Goal: Feedback & Contribution: Contribute content

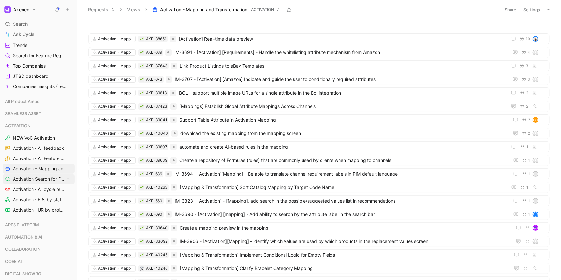
scroll to position [132, 0]
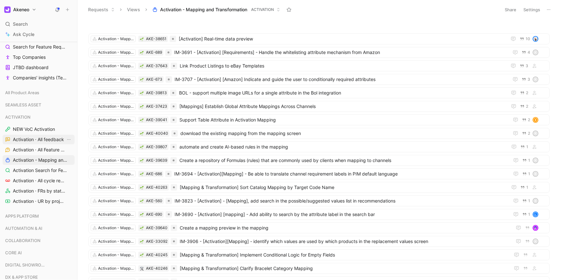
click at [49, 140] on span "Activation · All feedback" at bounding box center [38, 139] width 51 height 6
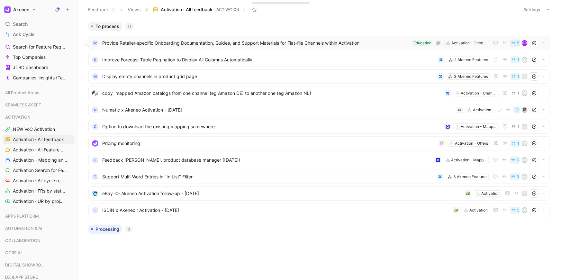
click at [354, 44] on span "Provide Retailer-specific Onboarding Documentation, Guides, and Support Materia…" at bounding box center [255, 43] width 307 height 8
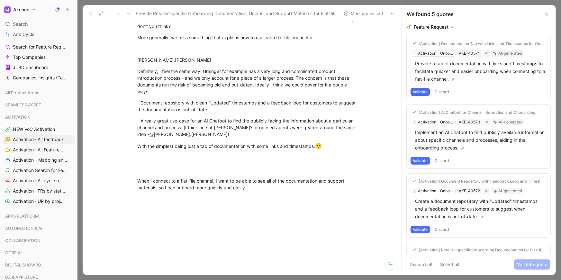
scroll to position [714, 0]
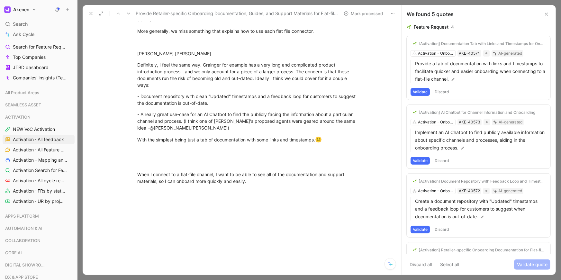
click at [91, 15] on icon at bounding box center [90, 13] width 5 height 5
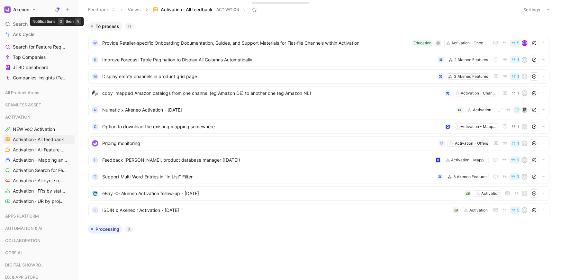
click at [57, 9] on icon at bounding box center [57, 9] width 5 height 5
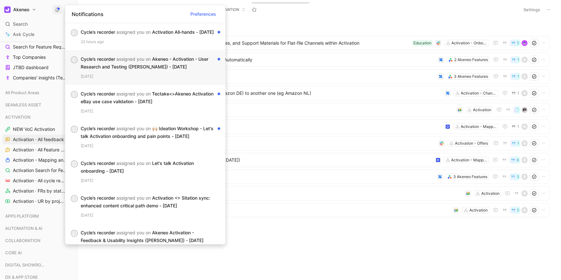
click at [104, 80] on div "6 days ago" at bounding box center [151, 76] width 140 height 6
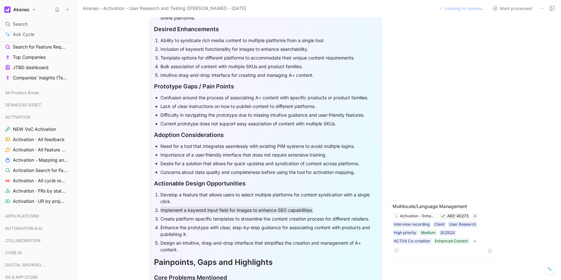
scroll to position [293, 0]
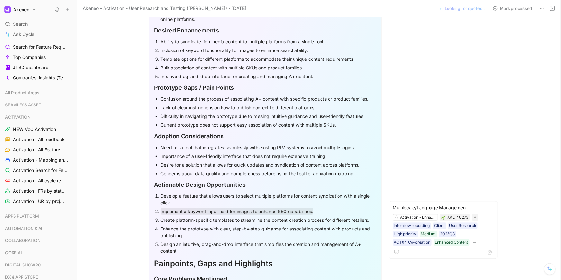
click at [194, 95] on div "Confusion around the process of associating A+ content with specific products o…" at bounding box center [268, 98] width 215 height 7
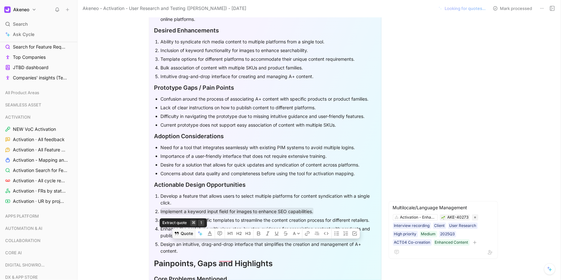
click at [187, 228] on button "Quote" at bounding box center [183, 233] width 23 height 10
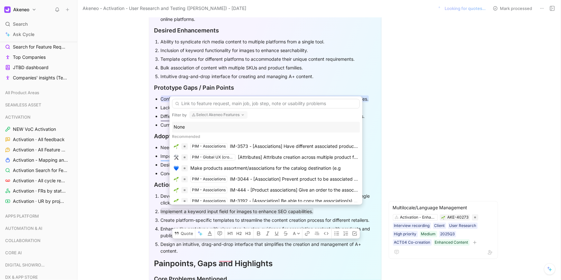
click at [221, 115] on button "Select Akeneo Features" at bounding box center [218, 115] width 58 height 8
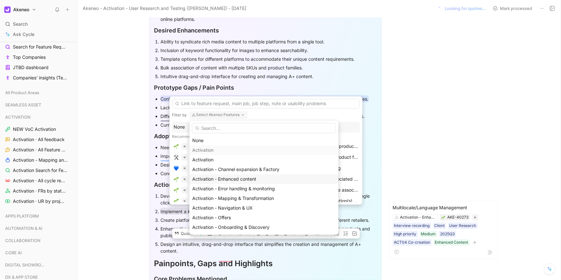
click at [231, 181] on span "Activation - Enhanced content" at bounding box center [224, 178] width 64 height 5
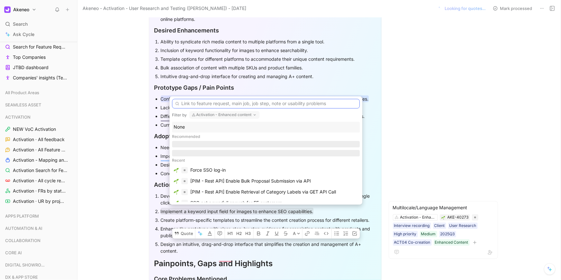
click at [220, 103] on input "text" at bounding box center [266, 104] width 188 height 10
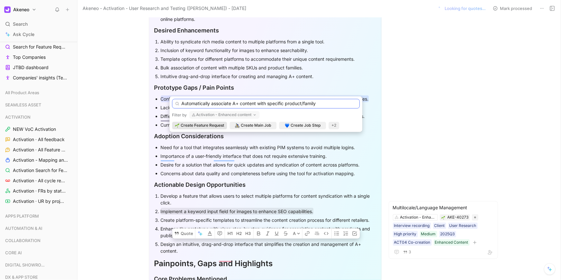
click at [237, 103] on input "Automatically associate A+ content with specific product/family" at bounding box center [266, 104] width 188 height 10
type input "Automatically associate A+ content with specific product/family"
click at [218, 124] on span "Create Feature Request" at bounding box center [202, 125] width 43 height 6
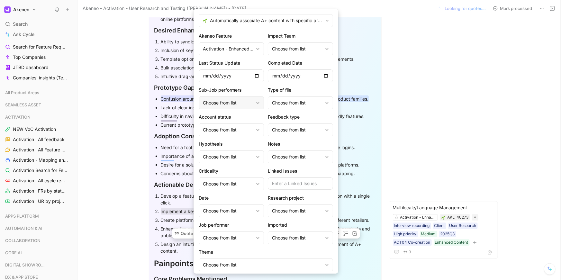
click at [237, 103] on div "Choose from list" at bounding box center [228, 103] width 50 height 8
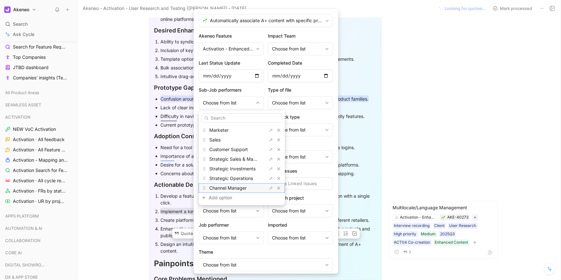
click at [240, 186] on span "Channel Manager" at bounding box center [227, 187] width 37 height 5
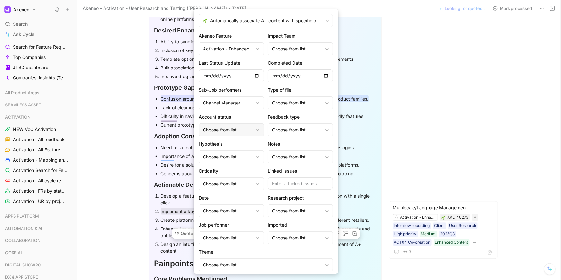
scroll to position [18, 0]
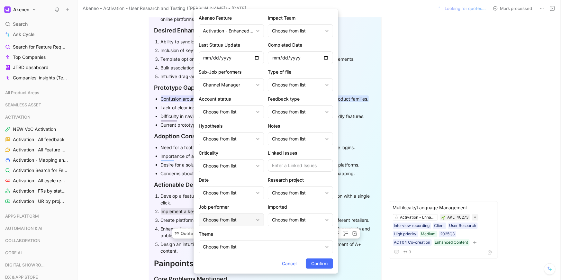
click at [236, 222] on div "Choose from list" at bounding box center [228, 220] width 50 height 8
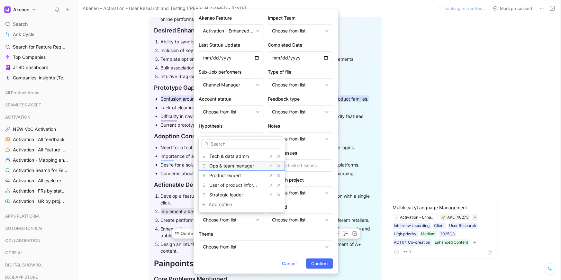
click at [230, 167] on span "Ops & team manager" at bounding box center [231, 165] width 45 height 5
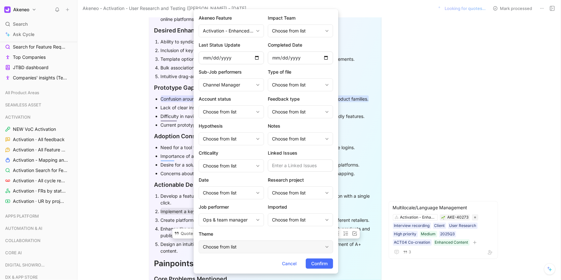
click at [233, 248] on div "Choose from list" at bounding box center [263, 247] width 120 height 8
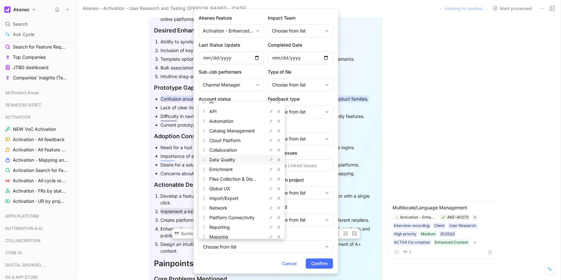
scroll to position [0, 0]
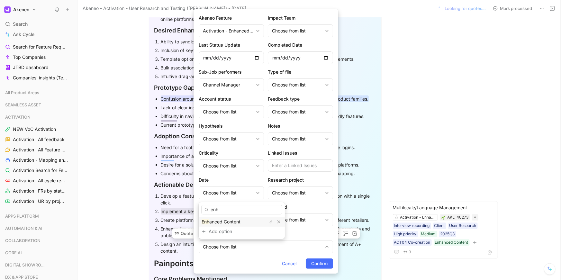
type input "enh"
click at [230, 224] on span "anced Content" at bounding box center [224, 221] width 31 height 5
click at [295, 194] on div "Choose from list" at bounding box center [297, 193] width 50 height 8
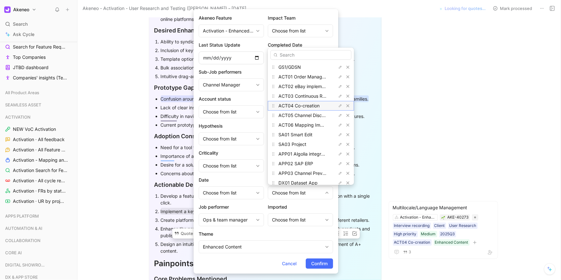
click at [305, 107] on span "ACT04 Co-creation" at bounding box center [298, 105] width 41 height 5
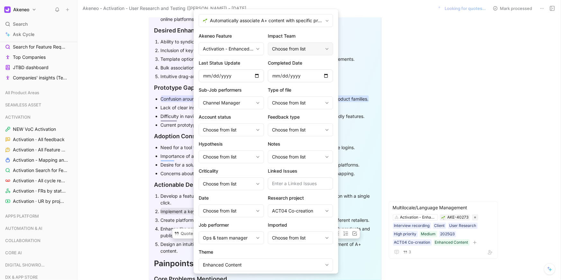
click at [303, 47] on div "Choose from list" at bounding box center [297, 49] width 50 height 8
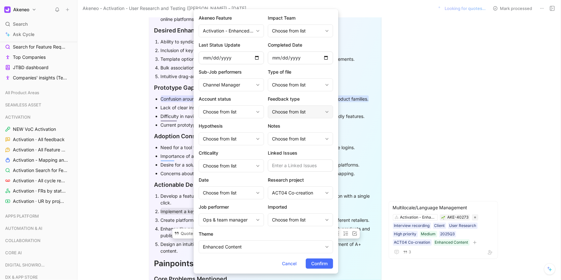
click at [307, 106] on div "Choose from list" at bounding box center [300, 111] width 65 height 13
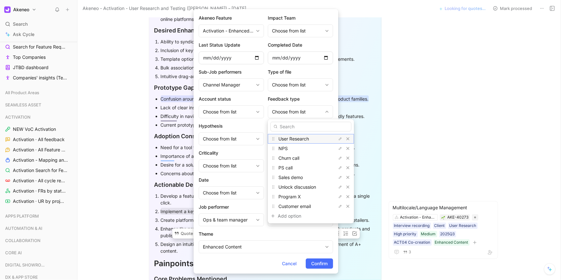
click at [303, 139] on span "User Research" at bounding box center [293, 138] width 31 height 5
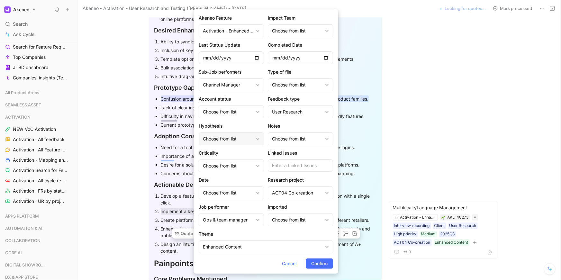
click at [249, 140] on div "Choose from list" at bounding box center [228, 139] width 50 height 8
click at [241, 180] on div "High priority" at bounding box center [242, 185] width 86 height 10
click at [242, 114] on div "Choose from list" at bounding box center [228, 112] width 50 height 8
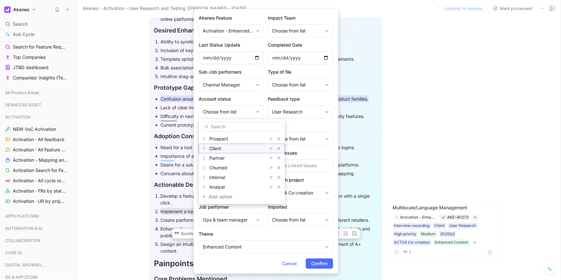
click at [239, 146] on div "Client" at bounding box center [233, 149] width 48 height 8
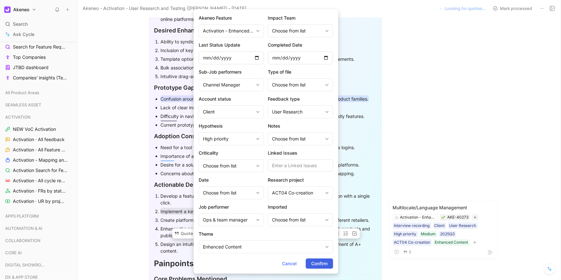
click at [316, 260] on span "Confirm" at bounding box center [319, 264] width 16 height 8
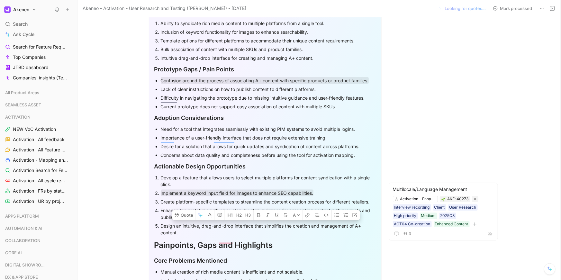
scroll to position [311, 0]
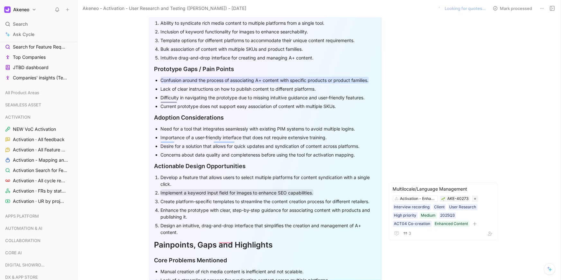
click at [286, 77] on mark "Confusion around the process of associating A+ content with specific products o…" at bounding box center [265, 80] width 208 height 7
click at [288, 77] on mark "Confusion around the process of associating A+ content with specific products o…" at bounding box center [265, 80] width 208 height 7
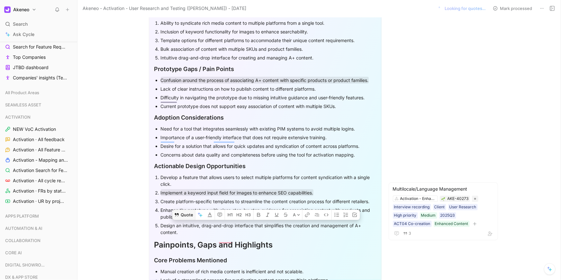
click at [186, 210] on button "Quote" at bounding box center [183, 215] width 23 height 10
click at [185, 210] on button "Quote" at bounding box center [183, 215] width 23 height 10
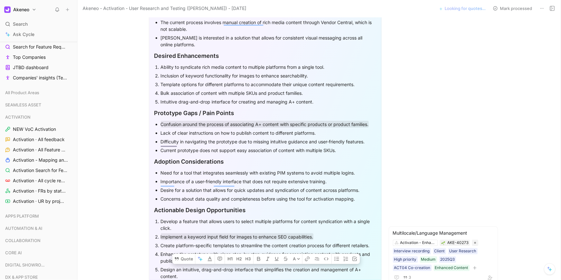
scroll to position [289, 0]
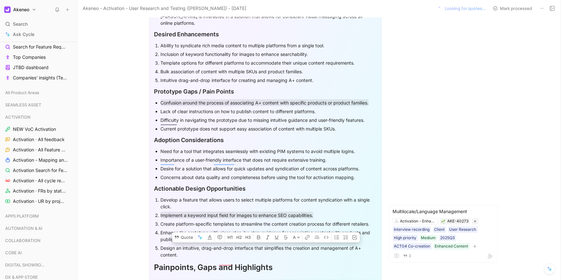
click at [196, 117] on div "Difficulty in navigating the prototype due to missing intuitive guidance and us…" at bounding box center [268, 120] width 215 height 7
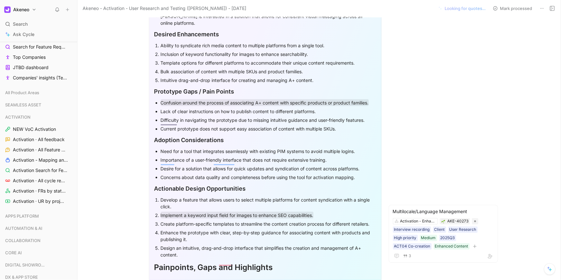
click at [158, 98] on ul "Confusion around the process of associating A+ content with specific products o…" at bounding box center [265, 115] width 222 height 35
click at [166, 99] on mark "Confusion around the process of associating A+ content with specific products o…" at bounding box center [265, 102] width 208 height 7
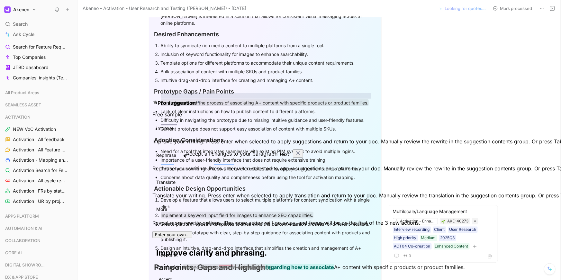
click at [213, 98] on p "Confusion around the process of associating A+ content with specific products o…" at bounding box center [268, 102] width 215 height 9
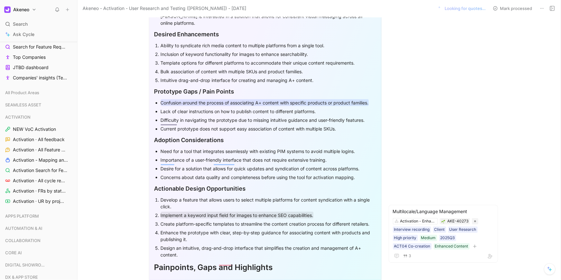
click at [213, 99] on mark "Confusion around the process of associating A+ content with specific products o…" at bounding box center [265, 102] width 208 height 7
click at [88, 85] on div "G Greg Dilaura Comment Add quote Summarize Akeneo - Activation - User Research …" at bounding box center [318, 148] width 483 height 263
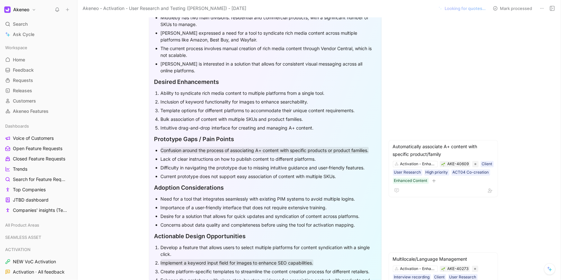
scroll to position [242, 0]
click at [297, 97] on div "Inclusion of keyword functionality for images to enhance searchability." at bounding box center [268, 100] width 215 height 7
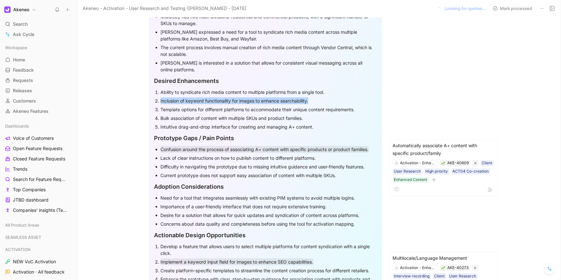
click at [297, 97] on div "Inclusion of keyword functionality for images to enhance searchability." at bounding box center [268, 100] width 215 height 7
click at [156, 230] on button "Quote" at bounding box center [153, 235] width 23 height 10
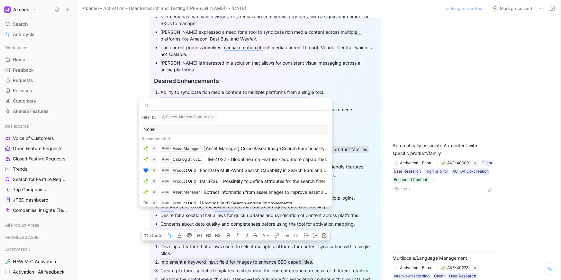
click at [188, 116] on button "Select Akeneo Features" at bounding box center [188, 117] width 58 height 8
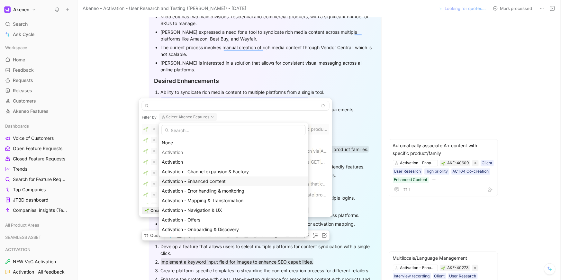
click at [200, 179] on span "Activation - Enhanced content" at bounding box center [194, 180] width 64 height 5
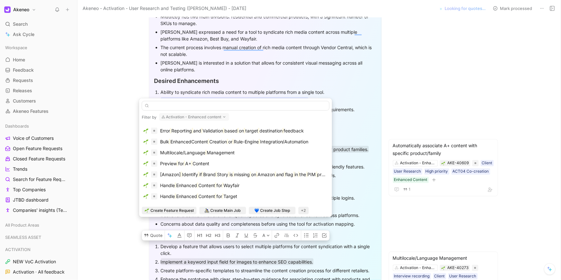
scroll to position [57, 0]
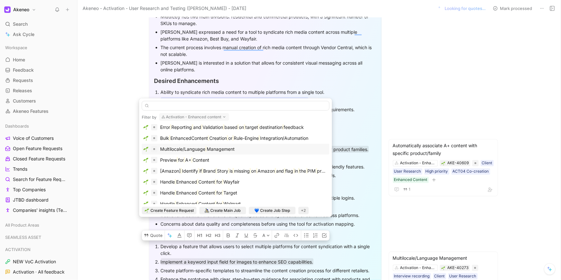
click at [204, 148] on span "Multilocale/Language" at bounding box center [182, 148] width 45 height 5
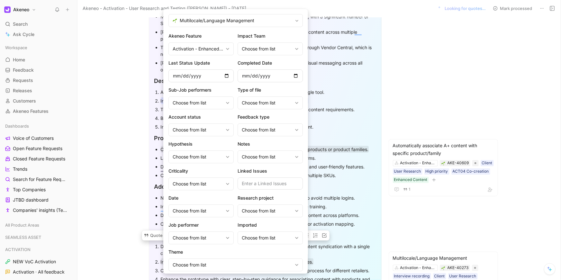
scroll to position [18, 0]
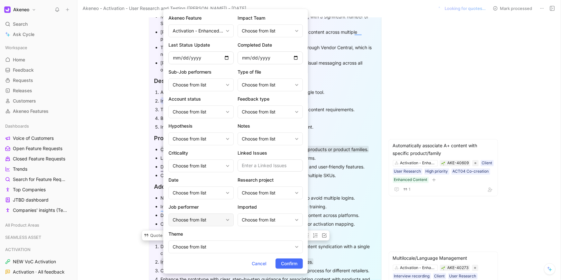
click at [216, 218] on div "Choose from list" at bounding box center [198, 220] width 50 height 8
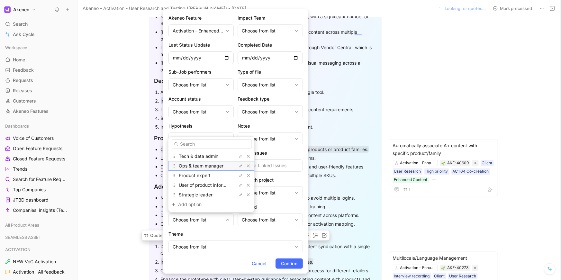
click at [211, 167] on span "Ops & team manager" at bounding box center [201, 165] width 45 height 5
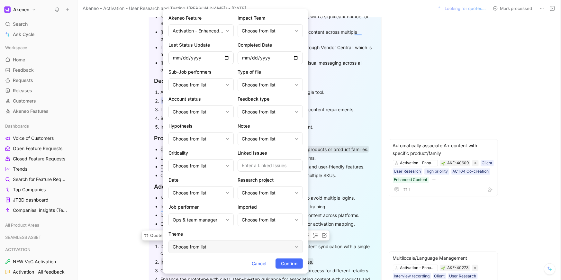
click at [236, 244] on div "Choose from list" at bounding box center [233, 247] width 120 height 8
type input "enh"
click at [200, 218] on div "Enh anced Content" at bounding box center [195, 222] width 48 height 8
click at [264, 190] on div "Choose from list" at bounding box center [267, 193] width 50 height 8
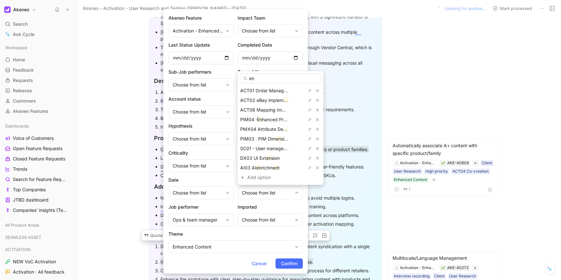
type input "e"
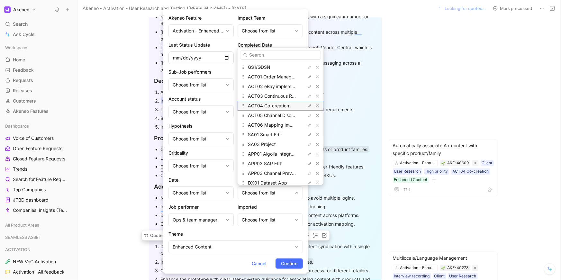
click at [274, 105] on span "ACT04 Co-creation" at bounding box center [268, 105] width 41 height 5
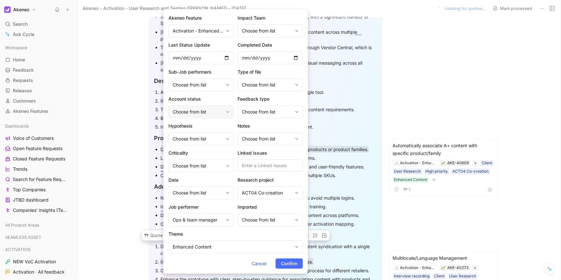
click at [225, 111] on div "Choose from list" at bounding box center [200, 111] width 65 height 13
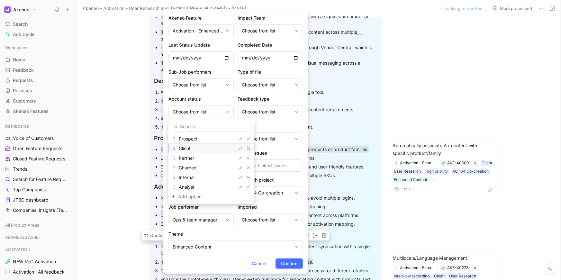
click at [214, 148] on div "Client" at bounding box center [203, 149] width 48 height 8
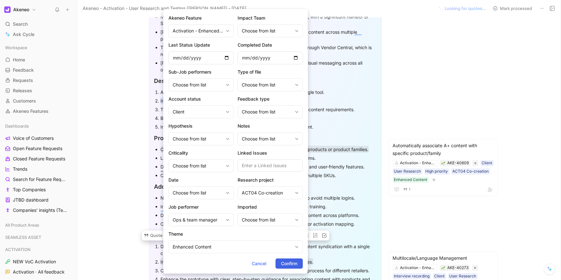
click at [285, 262] on span "Confirm" at bounding box center [289, 264] width 16 height 8
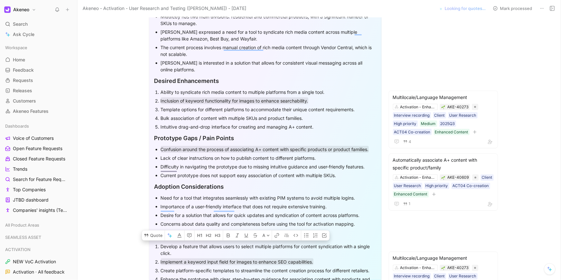
scroll to position [230, 0]
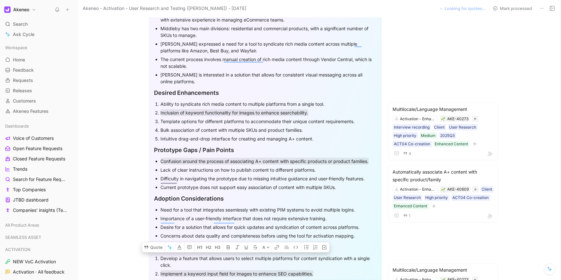
click at [295, 127] on div "Bulk association of content with multiple SKUs and product families." at bounding box center [268, 130] width 215 height 7
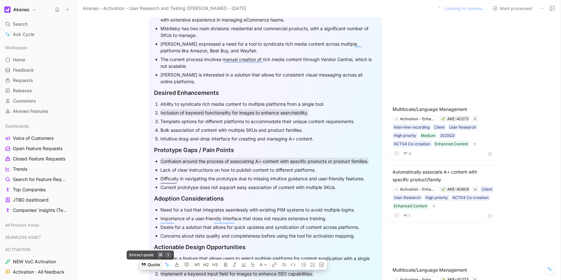
click at [158, 260] on button "Quote" at bounding box center [150, 265] width 23 height 10
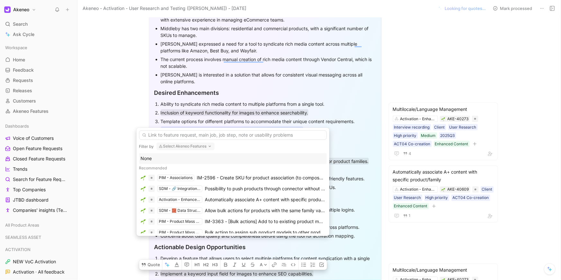
click at [176, 150] on button "Select Akeneo Features" at bounding box center [186, 146] width 58 height 8
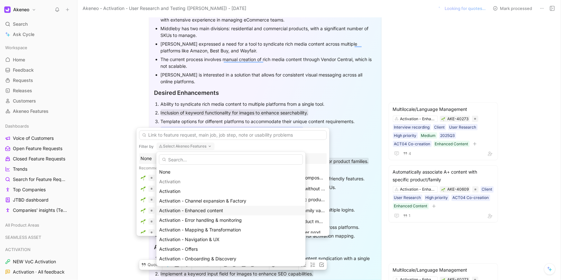
click at [196, 212] on span "Activation - Enhanced content" at bounding box center [191, 210] width 64 height 5
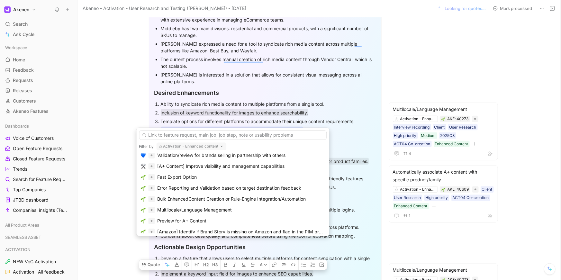
scroll to position [167, 0]
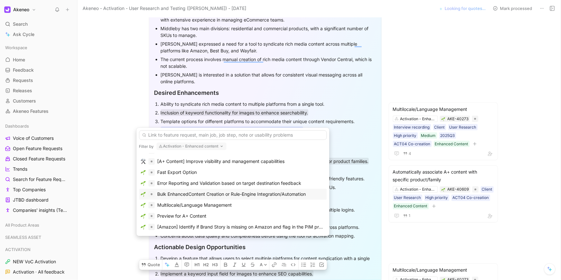
click at [200, 194] on div "Bulk EnhancedContent Creation or Rule-Engine Integration/Automation" at bounding box center [232, 194] width 149 height 8
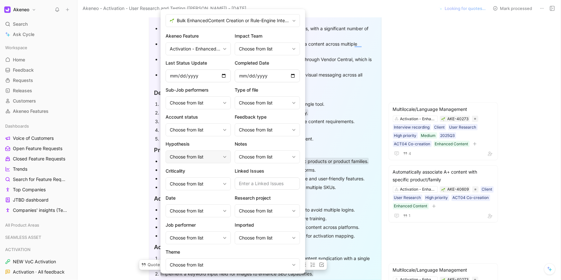
scroll to position [18, 0]
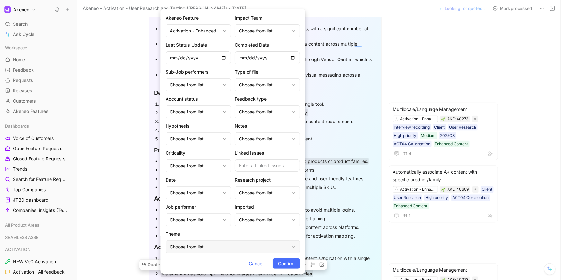
click at [218, 251] on div "Choose from list" at bounding box center [233, 246] width 134 height 13
type input "en"
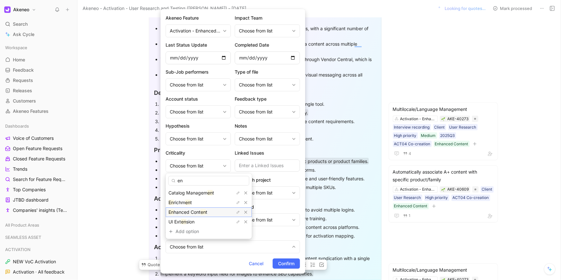
click at [205, 212] on mark "en" at bounding box center [203, 211] width 5 height 5
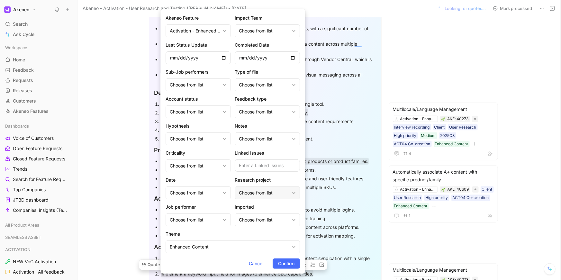
click at [249, 192] on div "Choose from list" at bounding box center [264, 193] width 50 height 8
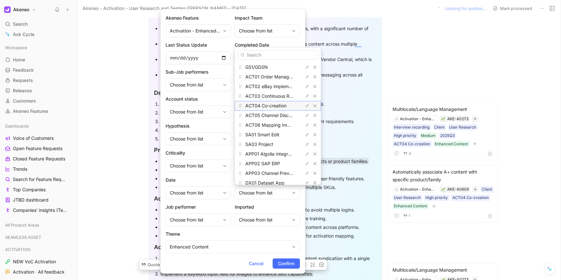
click at [273, 107] on span "ACT04 Co-creation" at bounding box center [265, 105] width 41 height 5
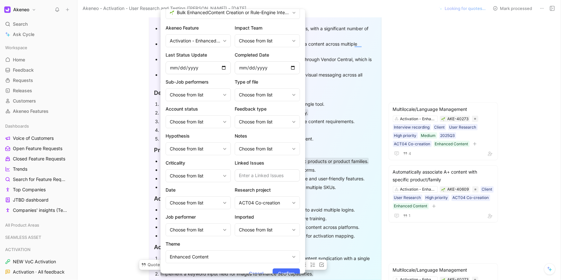
scroll to position [0, 0]
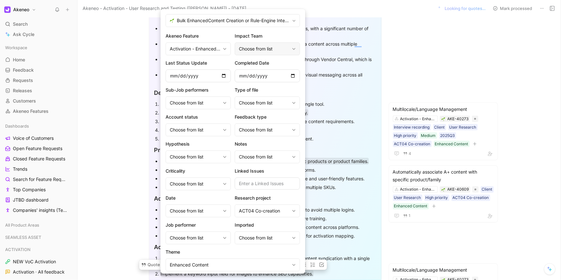
click at [271, 53] on div "Choose from list" at bounding box center [267, 48] width 65 height 13
click at [222, 150] on div "Choose from list" at bounding box center [198, 156] width 65 height 13
click at [254, 48] on div "Choose from list" at bounding box center [264, 49] width 50 height 8
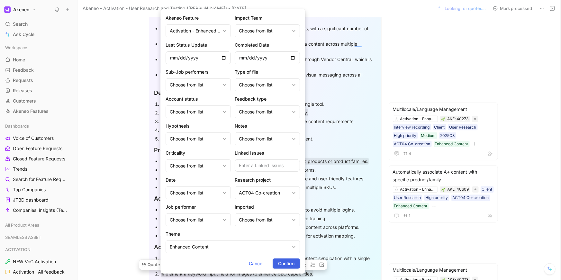
click at [282, 265] on span "Confirm" at bounding box center [286, 264] width 16 height 8
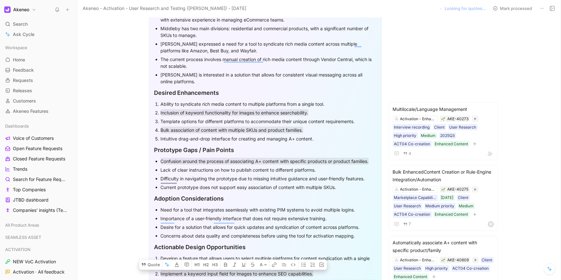
click at [275, 167] on div "Lack of clear instructions on how to publish content to different platforms." at bounding box center [268, 170] width 215 height 7
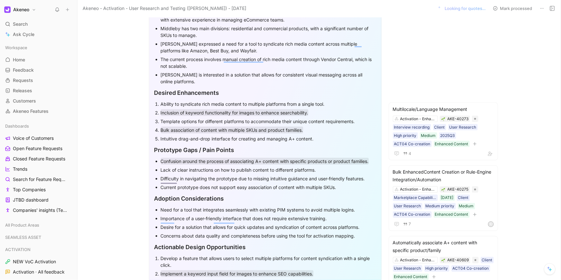
click at [275, 167] on div "Lack of clear instructions on how to publish content to different platforms." at bounding box center [268, 170] width 215 height 7
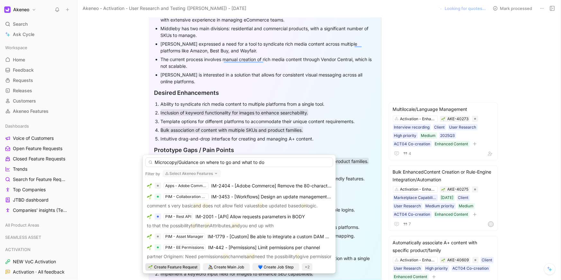
type input "Microcopy/Guidance on where to go and what to do"
click at [181, 172] on button "Select Akeneo Features" at bounding box center [192, 174] width 58 height 8
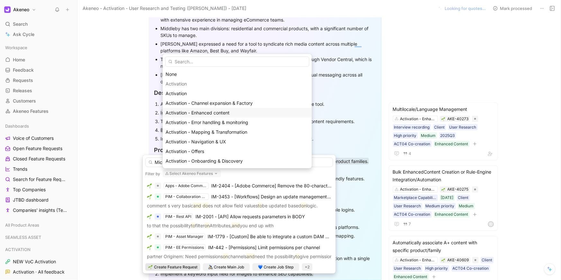
click at [206, 116] on div "Activation - Enhanced content" at bounding box center [237, 113] width 143 height 8
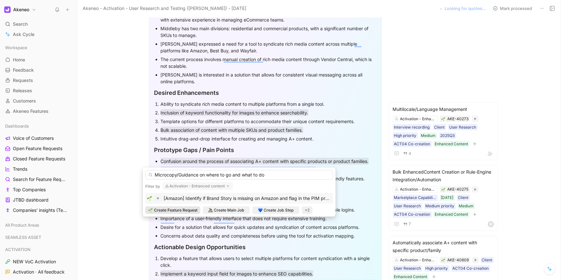
click at [182, 209] on span "Create Feature Request" at bounding box center [175, 210] width 43 height 6
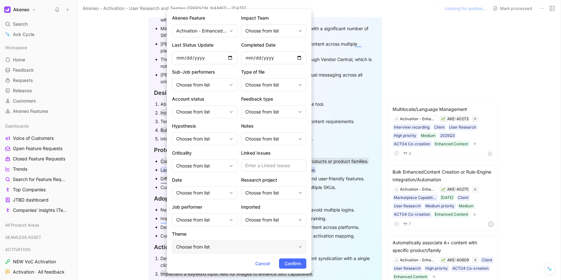
click at [203, 245] on div "Choose from list" at bounding box center [236, 247] width 120 height 8
type input "enh"
click at [201, 219] on span "anced Content" at bounding box center [198, 221] width 31 height 5
click at [300, 265] on span "Confirm" at bounding box center [293, 264] width 16 height 8
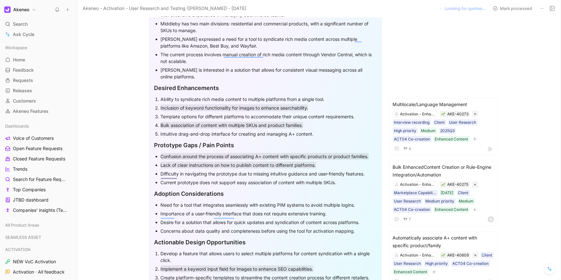
scroll to position [235, 0]
click at [336, 190] on div "Adoption Considerations" at bounding box center [265, 194] width 222 height 9
click at [319, 113] on div "Template options for different platforms to accommodate their unique content re…" at bounding box center [268, 116] width 215 height 7
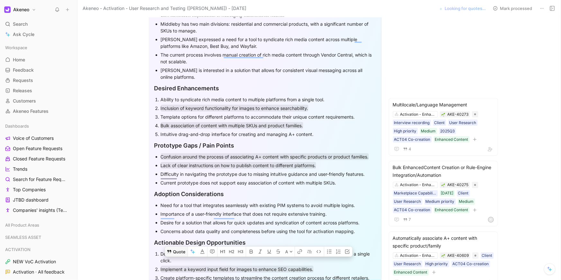
click at [179, 247] on button "Quote" at bounding box center [176, 252] width 23 height 10
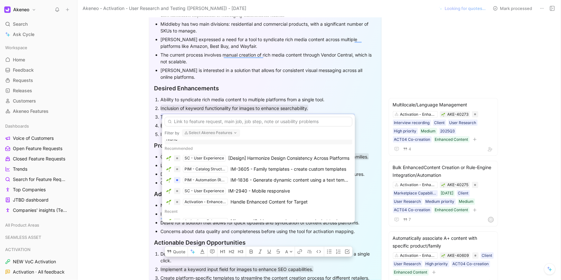
scroll to position [7, 0]
click at [205, 132] on button "Select Akeneo Features" at bounding box center [211, 133] width 58 height 8
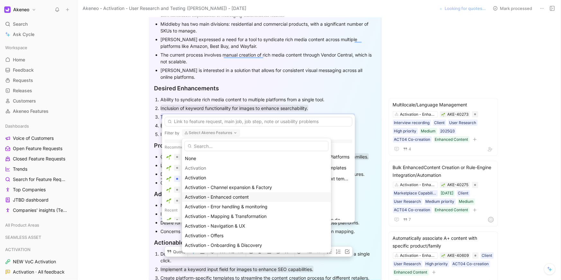
click at [207, 200] on div "Activation - Enhanced content" at bounding box center [256, 197] width 143 height 8
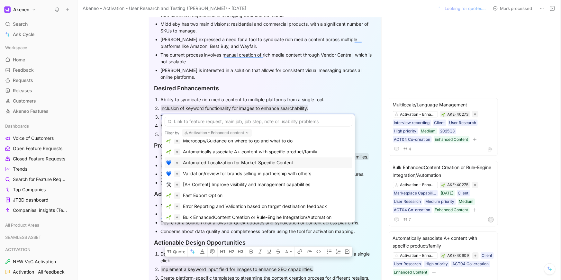
scroll to position [41, 0]
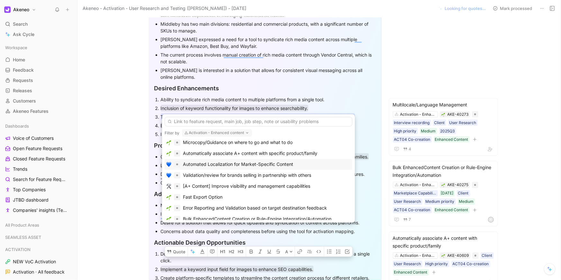
click at [213, 163] on div "Automated Localization for Market-Specific Content" at bounding box center [238, 164] width 110 height 8
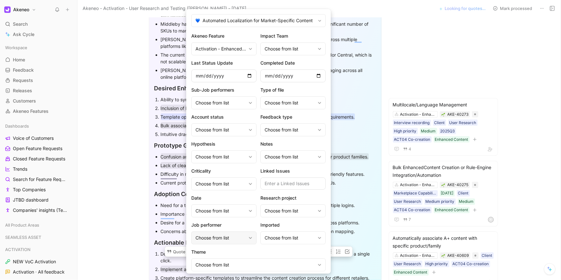
scroll to position [18, 0]
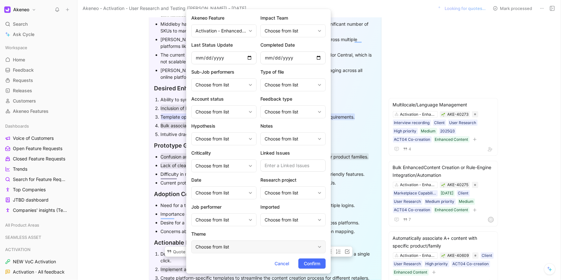
click at [234, 246] on div "Choose from list" at bounding box center [255, 247] width 120 height 8
type input "enh"
click at [225, 221] on span "anced Content" at bounding box center [217, 221] width 31 height 5
click at [315, 266] on span "Confirm" at bounding box center [312, 264] width 16 height 8
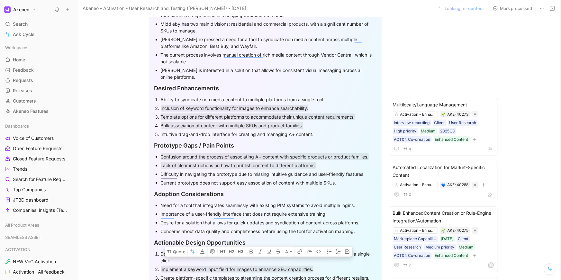
click at [302, 211] on div "Importance of a user-friendly interface that does not require extensive trainin…" at bounding box center [268, 214] width 215 height 7
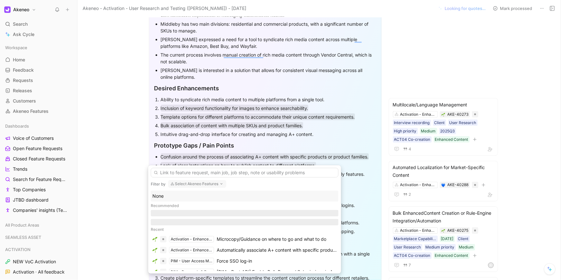
click at [203, 184] on button "Select Akeneo Features" at bounding box center [197, 184] width 58 height 8
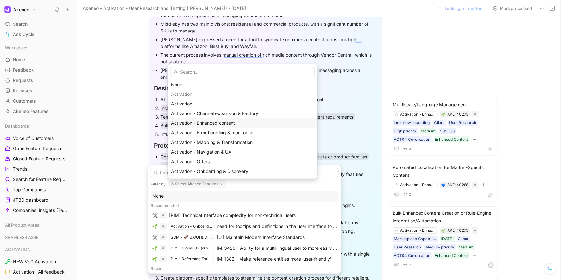
click at [229, 127] on div "Activation - Enhanced content" at bounding box center [242, 123] width 149 height 10
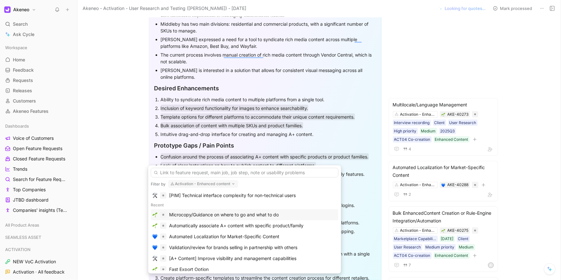
scroll to position [20, 0]
click at [225, 220] on div "Automatically associate A+ content with specific product/family" at bounding box center [245, 225] width 188 height 11
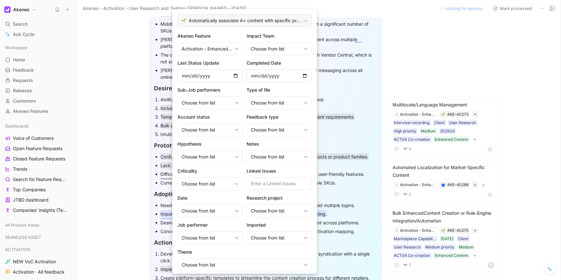
click at [263, 15] on div "Automatically associate A+ content with specific product/family" at bounding box center [244, 20] width 134 height 13
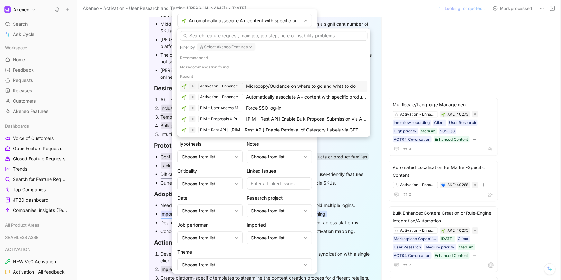
click at [248, 87] on div "Microcopy/Guidance on where to go and what to do" at bounding box center [301, 86] width 110 height 8
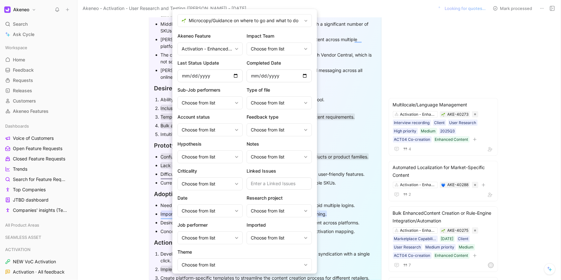
scroll to position [18, 0]
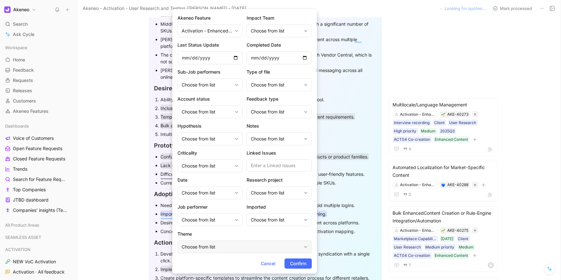
click at [240, 249] on div "Choose from list" at bounding box center [242, 247] width 120 height 8
type input "enh"
click at [216, 221] on span "anced Content" at bounding box center [203, 221] width 31 height 5
click at [287, 265] on button "Confirm" at bounding box center [298, 263] width 27 height 10
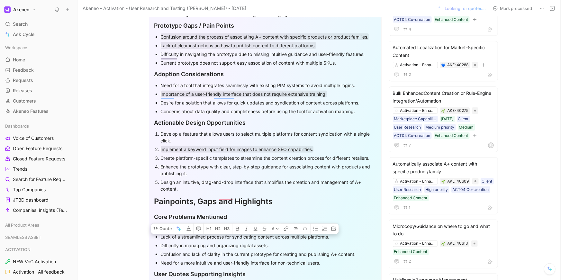
scroll to position [355, 0]
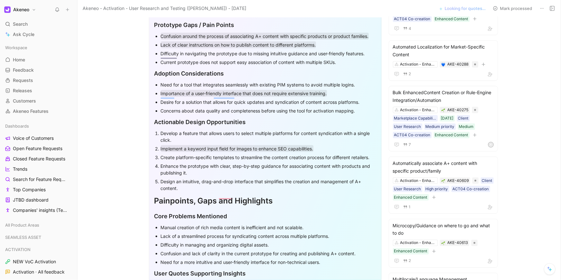
click at [301, 178] on div "Design an intuitive, drag-and-drop interface that simplifies the creation and m…" at bounding box center [268, 185] width 215 height 14
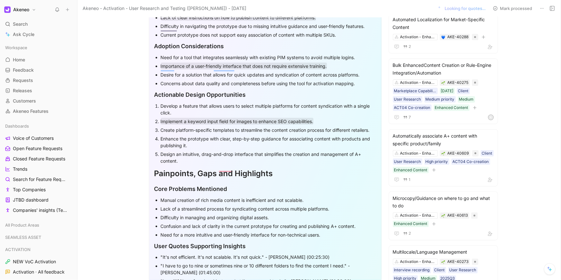
scroll to position [388, 0]
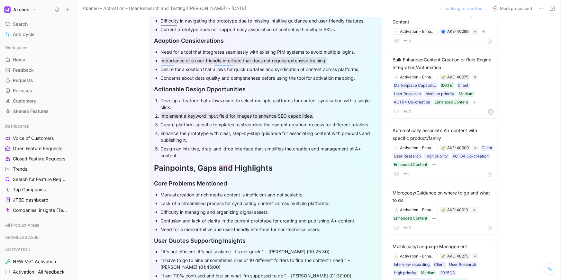
click at [249, 66] on div "Desire for a solution that allows for quick updates and syndication of content …" at bounding box center [268, 69] width 215 height 7
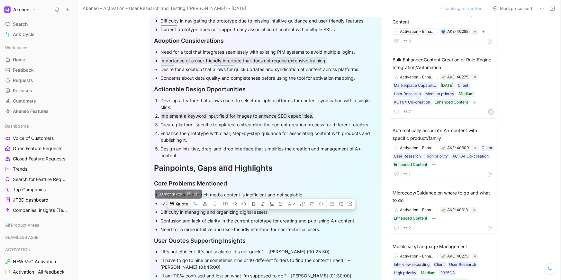
click at [177, 199] on button "Quote" at bounding box center [178, 204] width 23 height 10
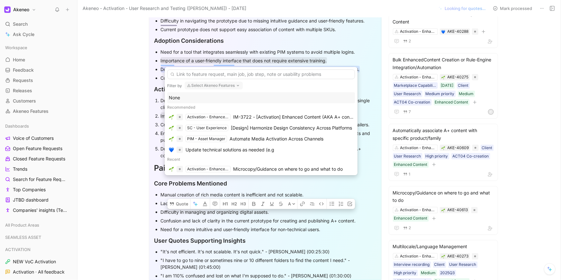
click at [199, 88] on button "Select Akeneo Features" at bounding box center [214, 86] width 58 height 8
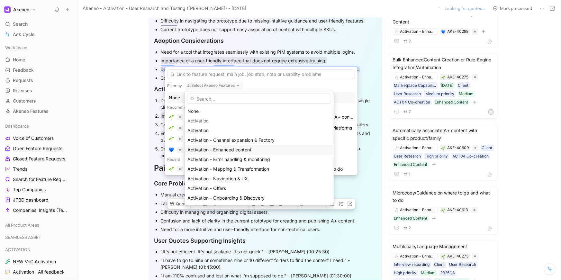
click at [224, 152] on span "Activation - Enhanced content" at bounding box center [219, 149] width 64 height 5
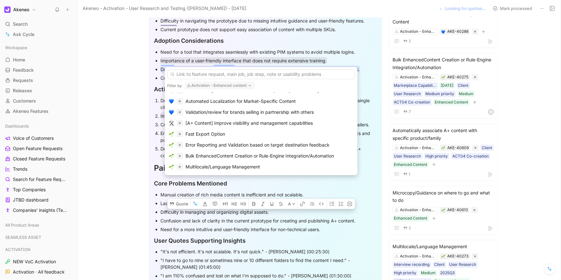
scroll to position [70, 0]
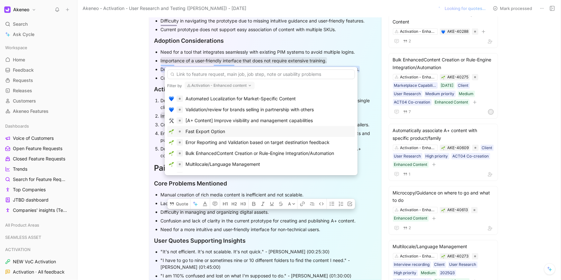
click at [221, 131] on div "Fast Export Option" at bounding box center [205, 132] width 40 height 8
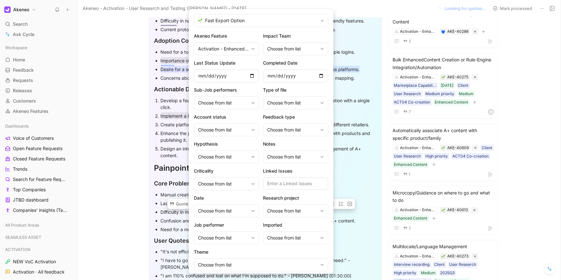
scroll to position [18, 0]
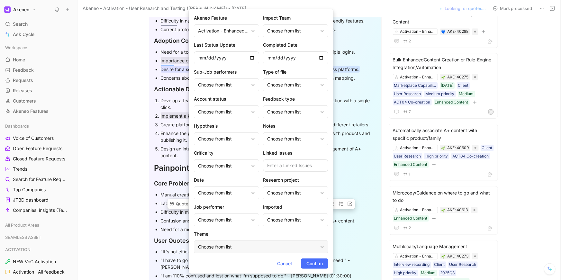
click at [239, 246] on div "Choose from list" at bounding box center [258, 247] width 120 height 8
type input "enh"
click at [229, 220] on span "anced Content" at bounding box center [219, 221] width 31 height 5
click at [314, 263] on span "Confirm" at bounding box center [314, 264] width 16 height 8
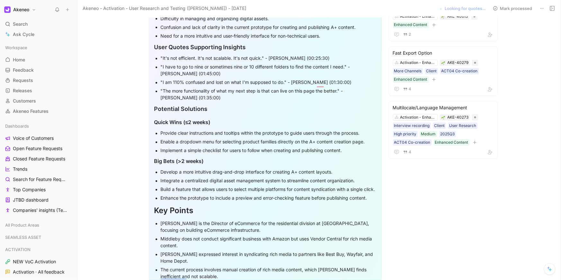
scroll to position [582, 0]
click at [281, 79] on div ""I am 110% confused and lost on what I'm supposed to do." - [PERSON_NAME] (01:3…" at bounding box center [268, 82] width 215 height 7
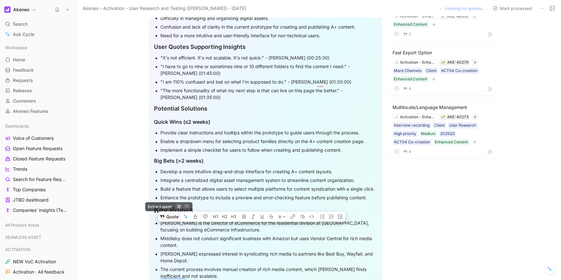
click at [169, 212] on button "Quote" at bounding box center [169, 217] width 23 height 10
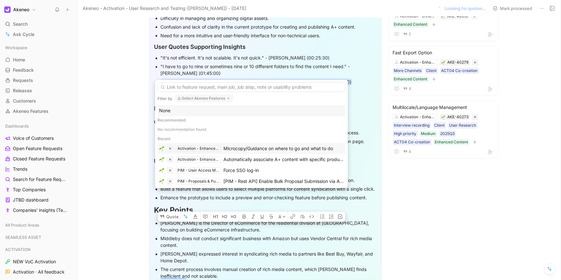
click at [220, 150] on div "Activation - Enhanced content" at bounding box center [198, 149] width 44 height 6
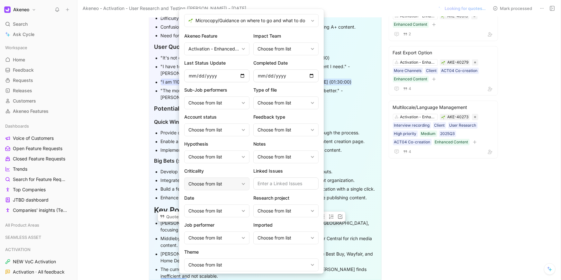
scroll to position [18, 0]
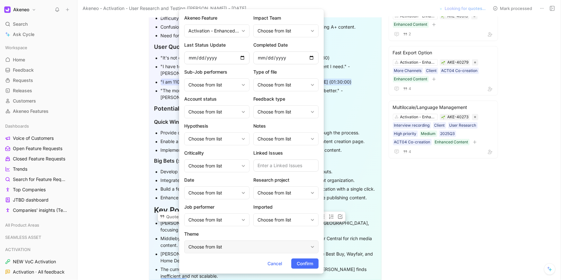
click at [241, 247] on div "Choose from list" at bounding box center [248, 247] width 120 height 8
type input "en"
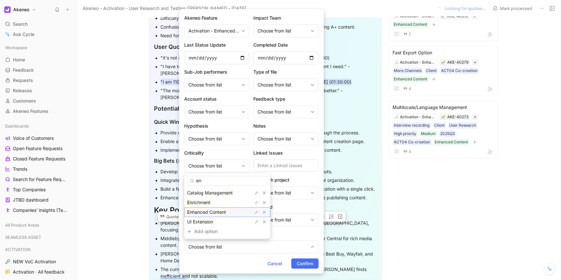
click at [213, 212] on span "hanced Cont" at bounding box center [205, 211] width 27 height 5
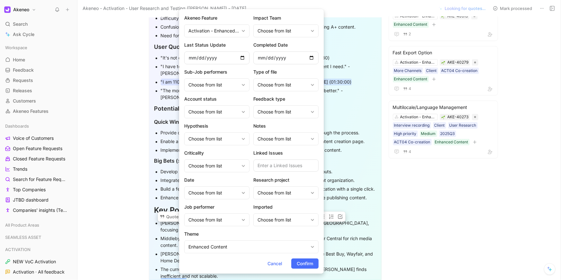
click at [301, 264] on span "Confirm" at bounding box center [305, 264] width 16 height 8
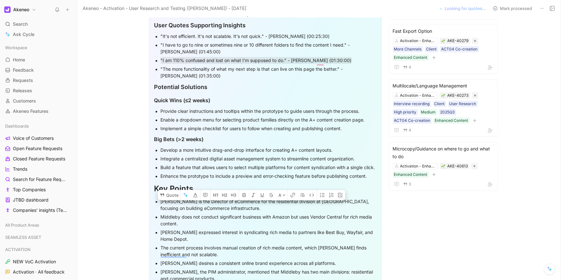
scroll to position [592, 0]
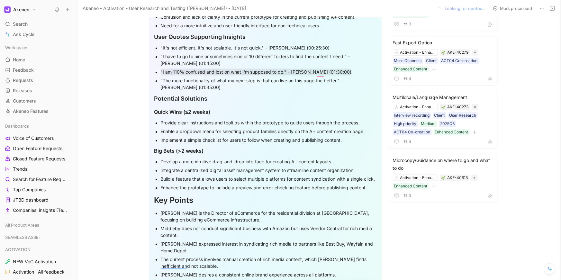
click at [279, 204] on div "Key Points" at bounding box center [265, 201] width 222 height 12
click at [236, 77] on div ""The more functionality of what my next step is that can live on this page the …" at bounding box center [268, 84] width 215 height 14
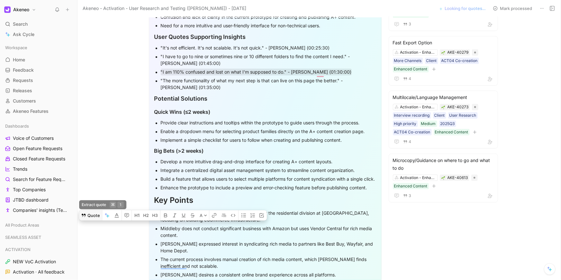
click at [89, 210] on button "Quote" at bounding box center [90, 215] width 23 height 10
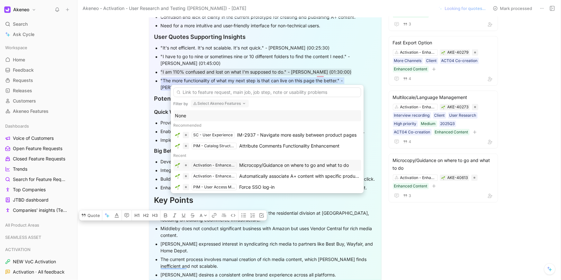
click at [227, 160] on div "Activation - Enhanced content Microcopy/Guidance on where to go and what to do" at bounding box center [267, 165] width 188 height 11
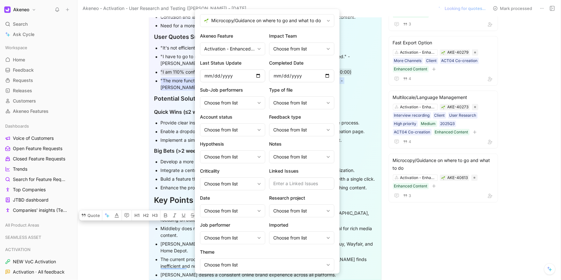
scroll to position [18, 0]
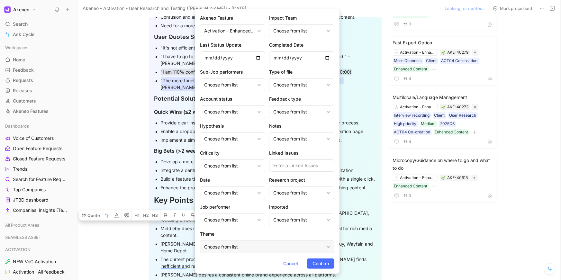
click at [246, 245] on div "Choose from list" at bounding box center [264, 247] width 120 height 8
type input "enh"
click at [237, 225] on div "Enh anced Content" at bounding box center [227, 222] width 48 height 8
click at [325, 267] on span "Confirm" at bounding box center [320, 264] width 16 height 8
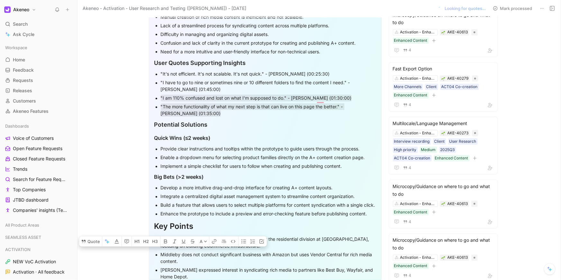
scroll to position [561, 0]
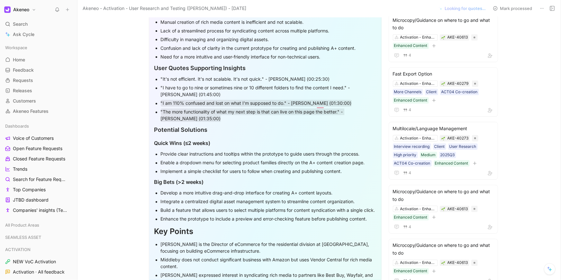
click at [271, 140] on div "Quick Wins (≤2 weeks)" at bounding box center [265, 144] width 222 height 8
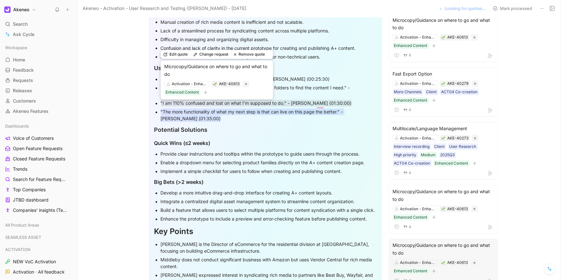
click at [249, 109] on mark ""The more functionality of what my next step is that can live on this page the …" at bounding box center [253, 116] width 184 height 14
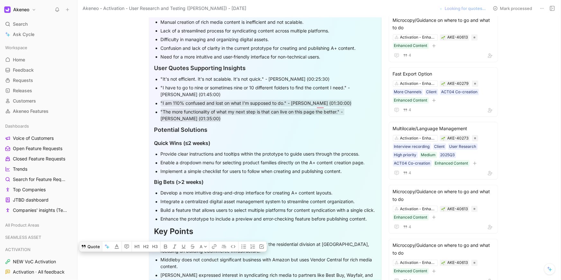
click at [89, 241] on button "Quote" at bounding box center [90, 246] width 23 height 10
click at [90, 241] on button "Quote" at bounding box center [90, 246] width 23 height 10
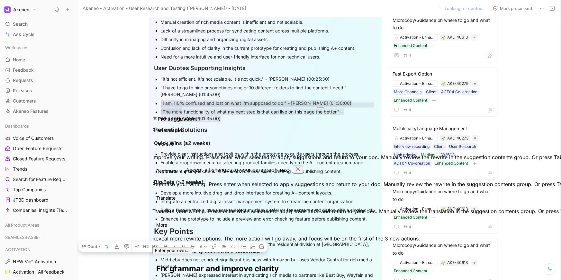
click at [185, 110] on div ""The more functionality of what my next step is that can live on this page the …" at bounding box center [268, 116] width 215 height 14
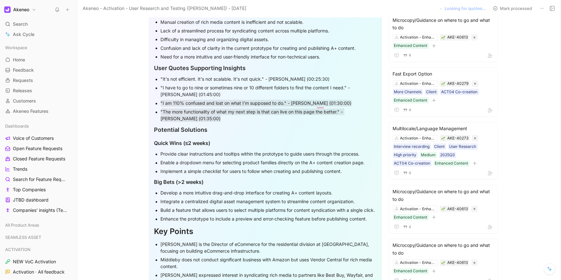
drag, startPoint x: 185, startPoint y: 110, endPoint x: 281, endPoint y: 109, distance: 96.8
click at [282, 109] on div ""The more functionality of what my next step is that can live on this page the …" at bounding box center [268, 116] width 215 height 14
click at [304, 76] on div ""It's not efficient. It's not scalable. It's not quick." - [PERSON_NAME] (00:25…" at bounding box center [268, 79] width 215 height 7
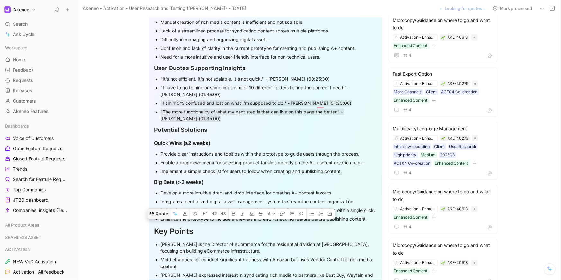
click at [160, 209] on button "Quote" at bounding box center [158, 214] width 23 height 10
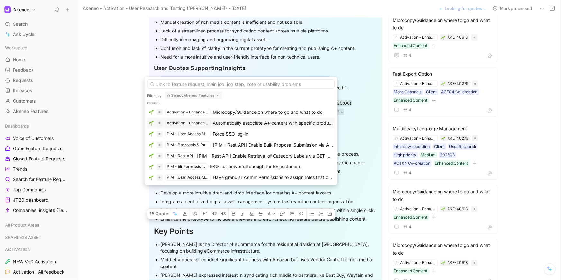
scroll to position [37, 0]
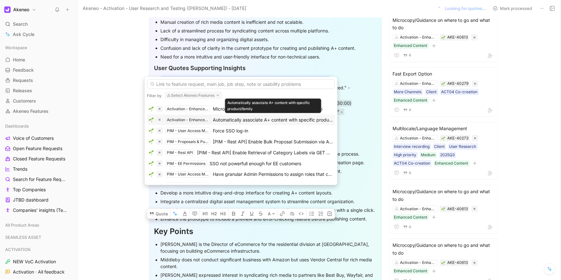
click at [232, 118] on div "Automatically associate A+ content with specific product/family" at bounding box center [273, 120] width 120 height 8
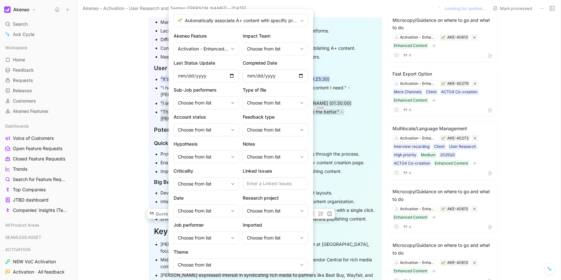
scroll to position [18, 0]
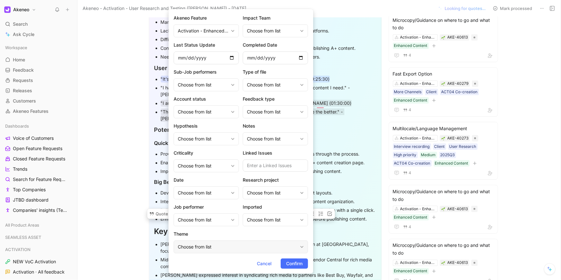
click at [212, 248] on div "Choose from list" at bounding box center [238, 247] width 120 height 8
type input "enh"
click at [202, 223] on span "anced Content" at bounding box center [199, 221] width 31 height 5
click at [296, 265] on span "Confirm" at bounding box center [294, 264] width 16 height 8
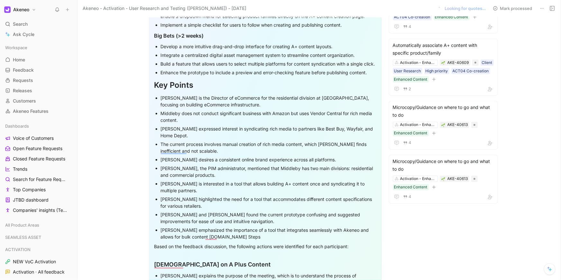
scroll to position [708, 0]
click at [223, 59] on div "Build a feature that allows users to select multiple platforms for content synd…" at bounding box center [268, 62] width 215 height 7
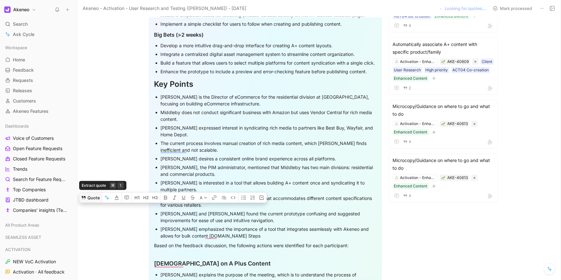
click at [89, 192] on button "Quote" at bounding box center [90, 197] width 23 height 10
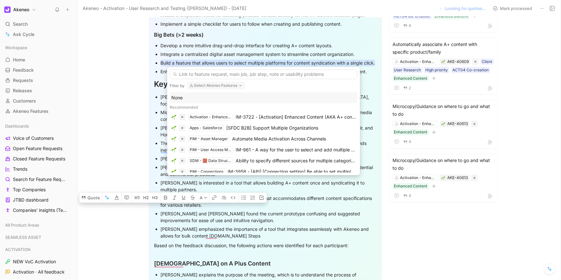
click at [204, 87] on button "Select Akeneo Features" at bounding box center [216, 86] width 58 height 8
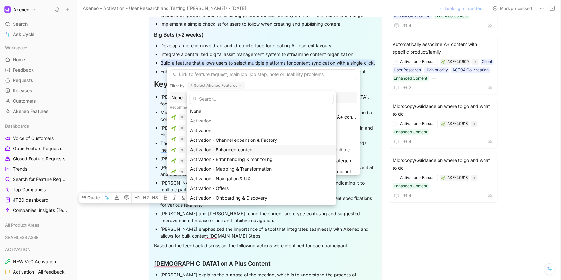
click at [233, 151] on span "Activation - Enhanced content" at bounding box center [222, 149] width 64 height 5
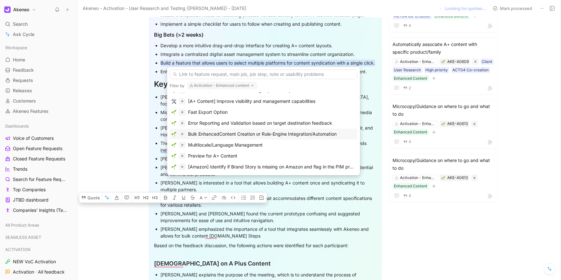
scroll to position [77, 0]
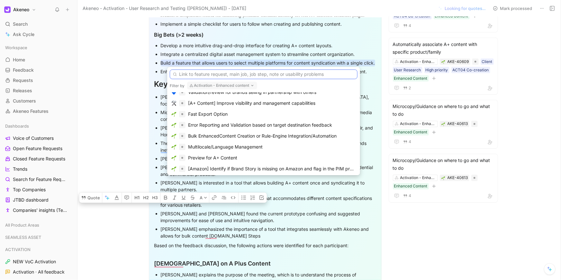
click at [210, 72] on input "text" at bounding box center [264, 74] width 188 height 10
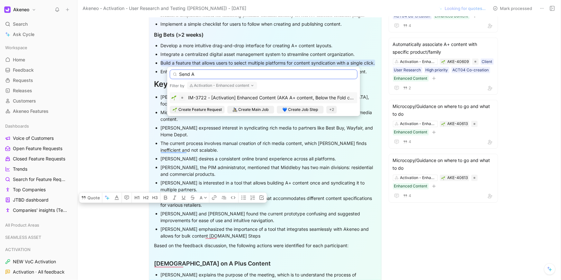
scroll to position [0, 0]
type input "Send A+ Content to Multiple Platform in One click"
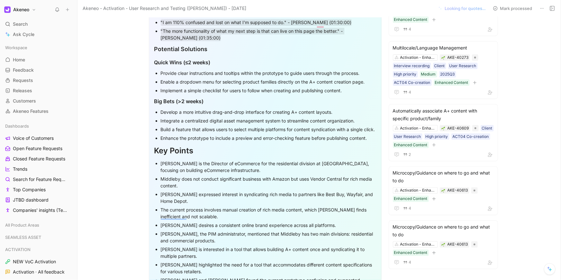
scroll to position [642, 0]
click at [224, 126] on div "Build a feature that allows users to select multiple platforms for content synd…" at bounding box center [268, 129] width 215 height 7
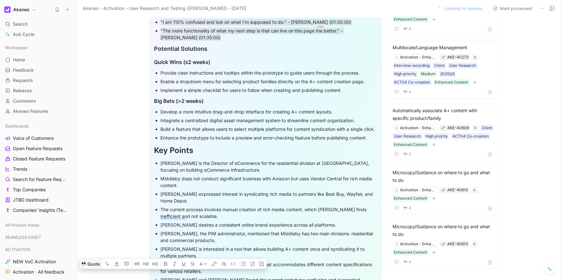
click at [92, 258] on button "Quote" at bounding box center [90, 263] width 23 height 10
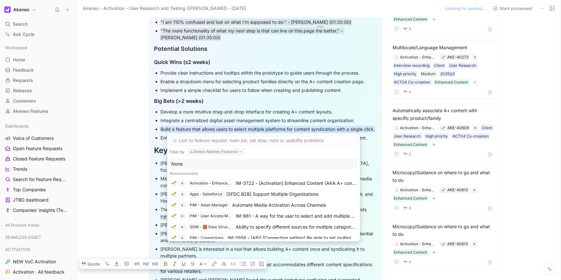
click at [204, 150] on button "Select Akeneo Features" at bounding box center [216, 152] width 58 height 8
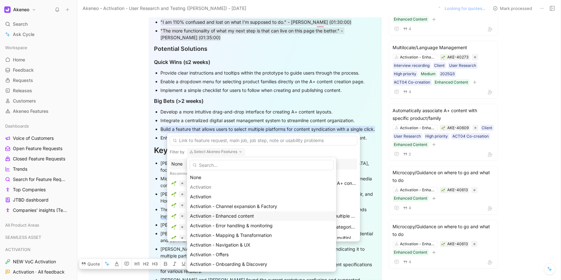
click at [228, 220] on div "Activation - Enhanced content" at bounding box center [261, 216] width 143 height 8
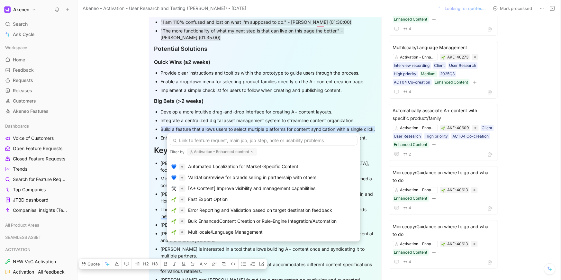
scroll to position [54, 0]
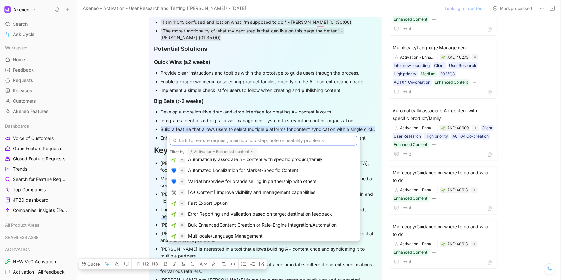
click at [226, 140] on input "text" at bounding box center [264, 141] width 188 height 10
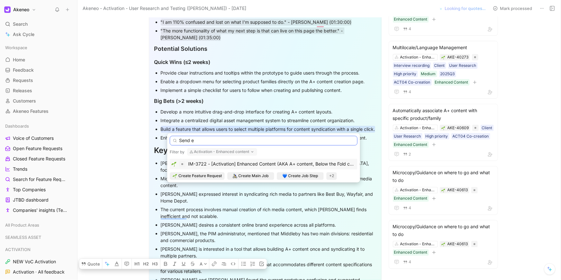
scroll to position [0, 0]
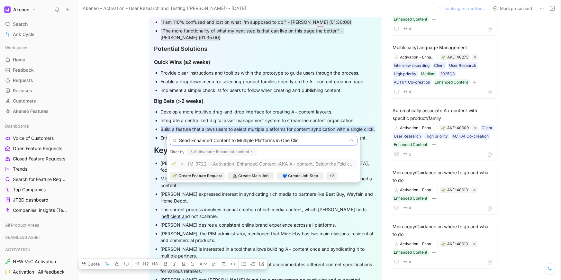
type input "Send Enhanced Content to Multiple Platforms in One Click"
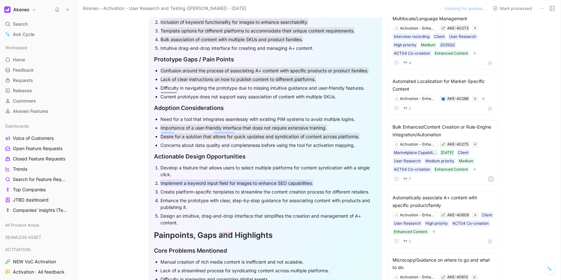
scroll to position [319, 0]
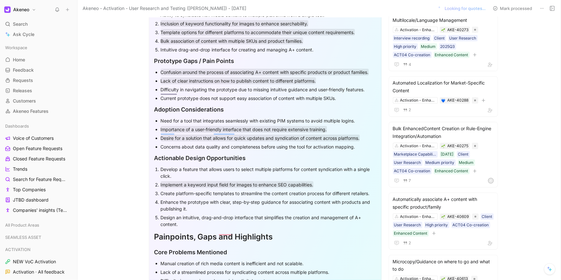
click at [243, 201] on div "Enhance the prototype with clear, step-by-step guidance for associating content…" at bounding box center [268, 206] width 215 height 14
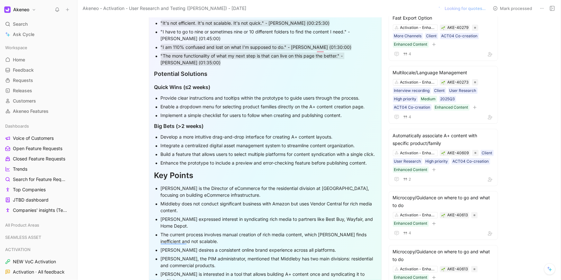
scroll to position [619, 0]
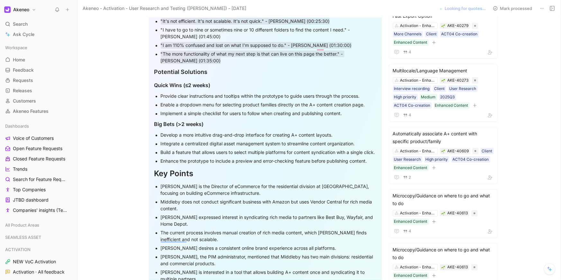
click at [222, 149] on div "Build a feature that allows users to select multiple platforms for content synd…" at bounding box center [268, 152] width 215 height 7
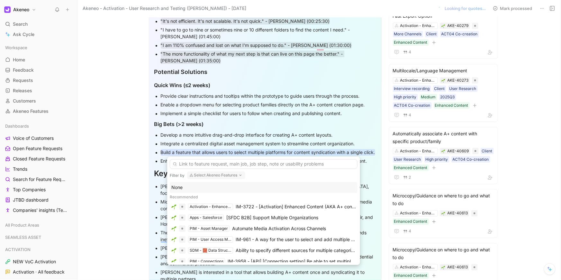
click at [215, 178] on button "Select Akeneo Features" at bounding box center [216, 175] width 58 height 8
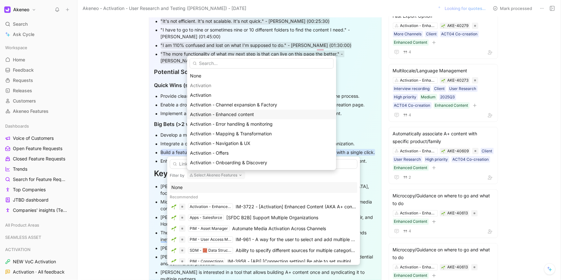
click at [226, 114] on span "Activation - Enhanced content" at bounding box center [222, 114] width 64 height 5
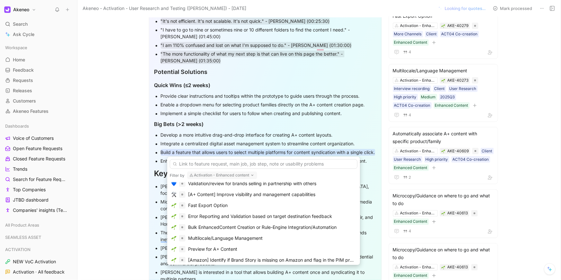
scroll to position [77, 0]
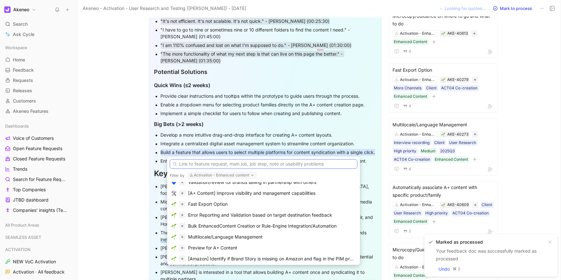
click at [212, 164] on input "text" at bounding box center [264, 164] width 188 height 10
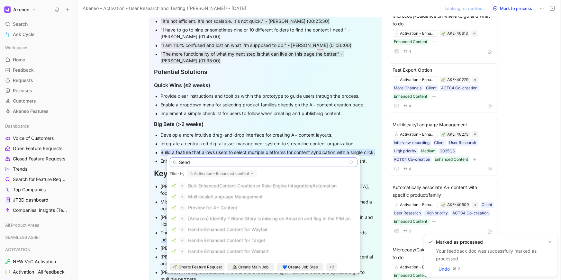
scroll to position [0, 0]
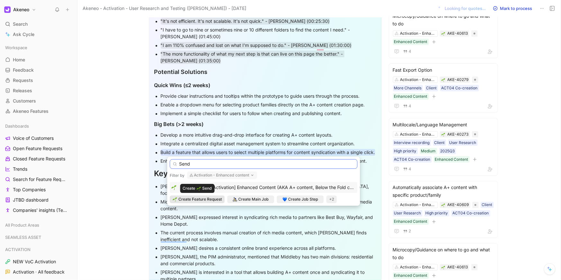
type input "Send"
click at [212, 200] on span "Create Feature Request" at bounding box center [199, 199] width 43 height 6
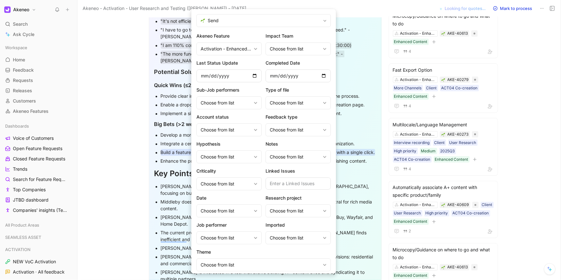
click at [234, 28] on form "Send Akeneo Feature Activation - Enhanced content Impact Team Choose from list …" at bounding box center [263, 150] width 145 height 283
click at [234, 24] on span "Send" at bounding box center [264, 21] width 113 height 8
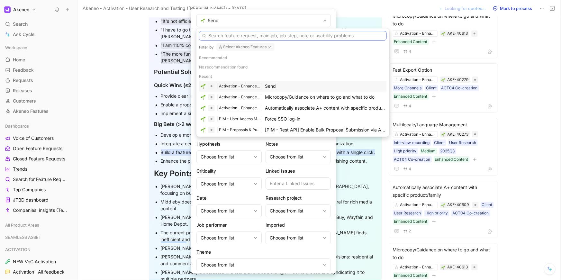
click at [235, 37] on input "text" at bounding box center [293, 36] width 188 height 10
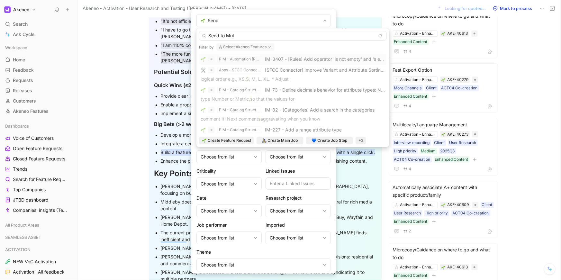
click at [241, 47] on button "Select Akeneo Features" at bounding box center [245, 47] width 58 height 8
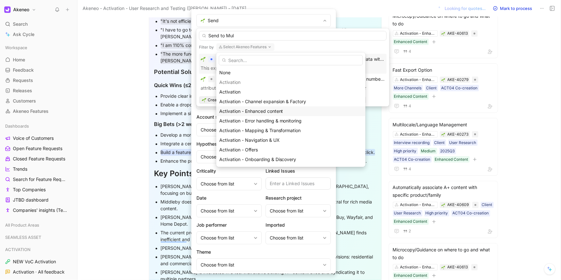
click at [245, 110] on span "Activation - Enhanced content" at bounding box center [251, 110] width 64 height 5
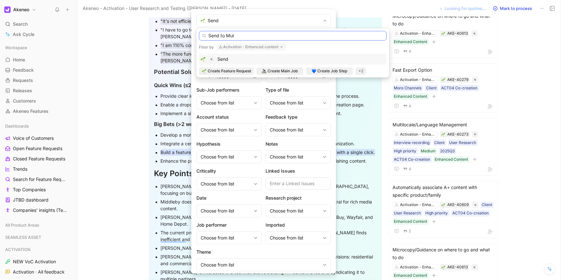
click at [243, 39] on input "Send to Mul" at bounding box center [293, 36] width 188 height 10
type input "Send A+ Content to Multiple platforms in one click"
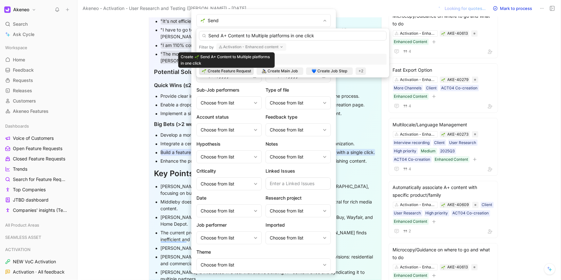
click at [219, 71] on span "Create Feature Request" at bounding box center [229, 71] width 43 height 6
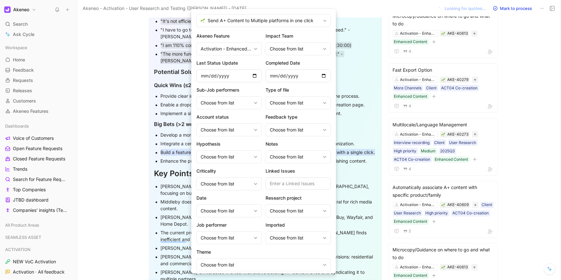
scroll to position [18, 0]
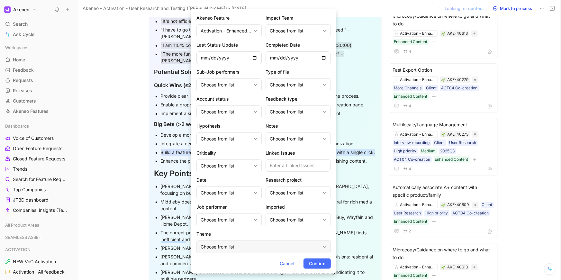
click at [250, 244] on div "Choose from list" at bounding box center [261, 247] width 120 height 8
type input "en"
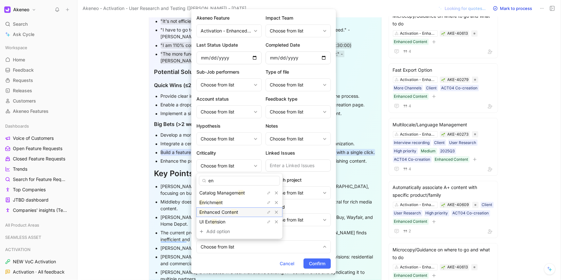
click at [230, 212] on span "hanced Cont" at bounding box center [217, 211] width 27 height 5
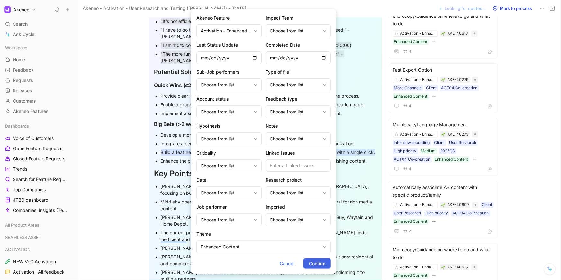
click at [316, 264] on span "Confirm" at bounding box center [317, 264] width 16 height 8
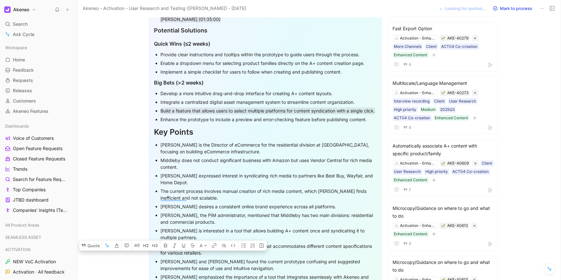
scroll to position [662, 0]
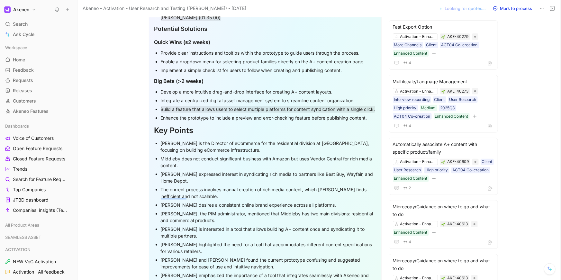
click at [240, 131] on div "Key Points" at bounding box center [265, 131] width 222 height 12
click at [236, 122] on h1 "Key Points" at bounding box center [265, 130] width 222 height 17
click at [237, 118] on div "Enhance the prototype to include a preview and error-checking feature before pu…" at bounding box center [268, 117] width 215 height 7
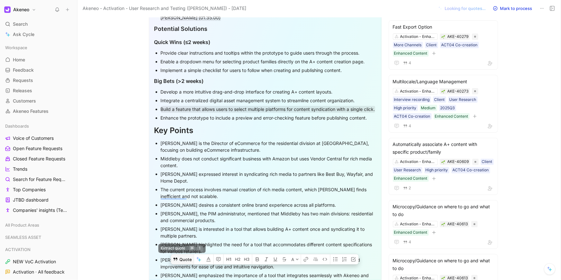
click at [183, 254] on button "Quote" at bounding box center [182, 259] width 23 height 10
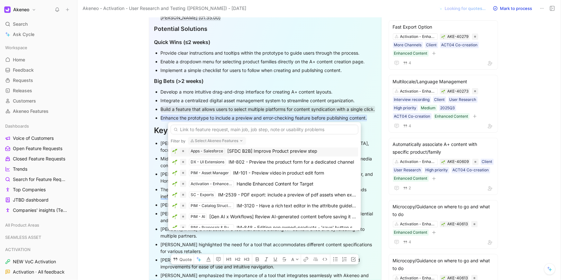
scroll to position [35, 0]
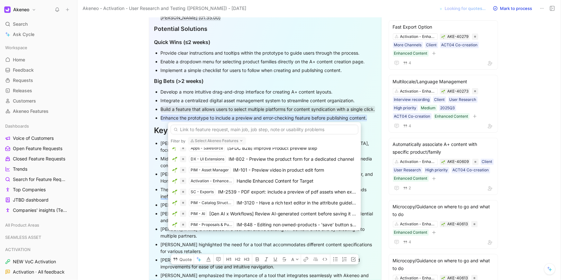
click at [206, 142] on button "Select Akeneo Features" at bounding box center [217, 141] width 58 height 8
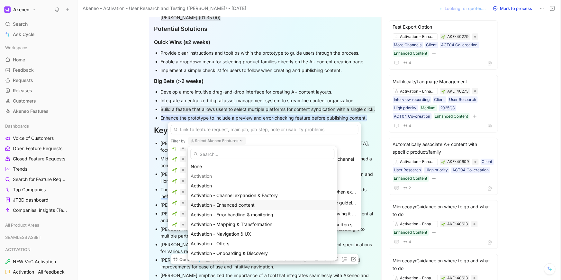
click at [220, 208] on div "Activation - Enhanced content" at bounding box center [262, 205] width 143 height 8
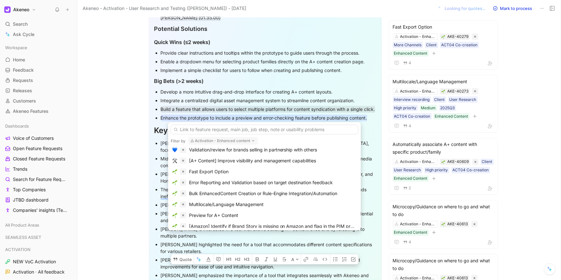
scroll to position [130, 0]
click at [228, 185] on div "Error Reporting and Validation based on target destination feedback" at bounding box center [261, 182] width 144 height 8
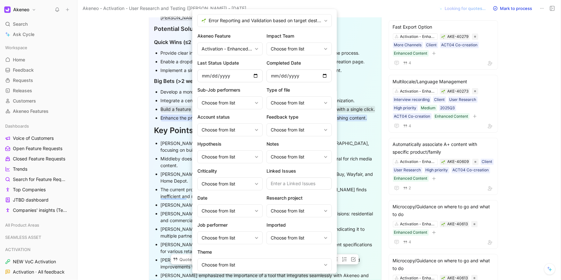
scroll to position [18, 0]
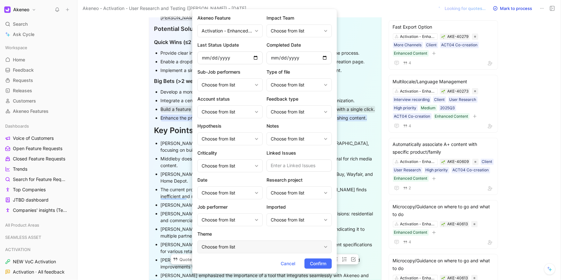
click at [259, 249] on div "Choose from list" at bounding box center [262, 247] width 120 height 8
type input "en"
click at [236, 210] on mark "en" at bounding box center [234, 211] width 5 height 5
click at [321, 264] on span "Confirm" at bounding box center [318, 264] width 16 height 8
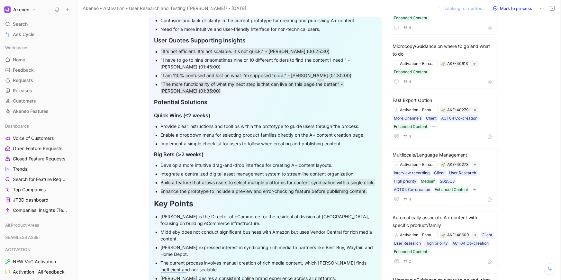
scroll to position [590, 0]
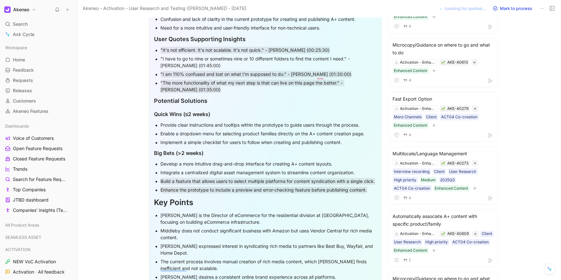
click at [291, 131] on div "Enable a dropdown menu for selecting product families directly on the A+ conten…" at bounding box center [268, 134] width 215 height 7
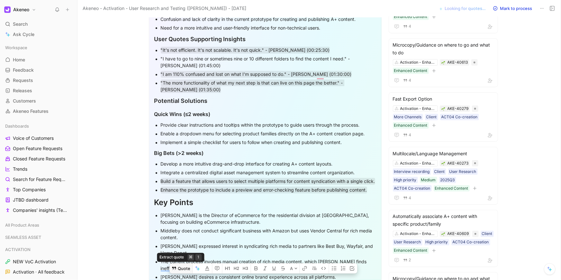
click at [179, 263] on button "Quote" at bounding box center [181, 268] width 23 height 10
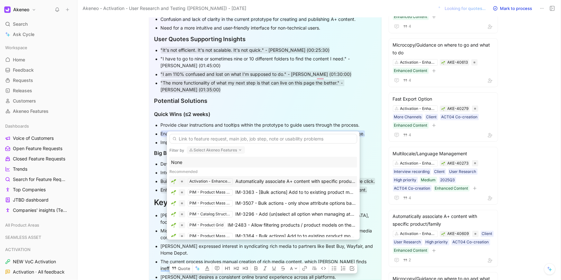
click at [221, 181] on div "Activation - Enhanced content" at bounding box center [210, 181] width 42 height 6
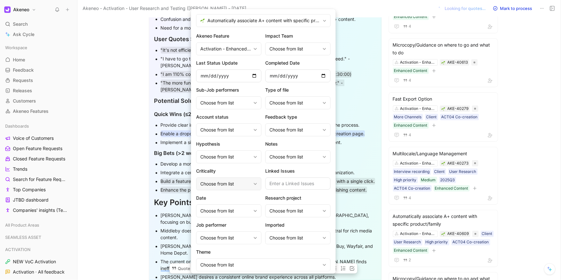
scroll to position [18, 0]
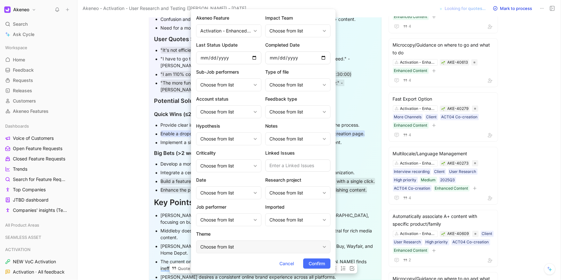
click at [244, 252] on div "Choose from list" at bounding box center [263, 246] width 134 height 13
type input "en"
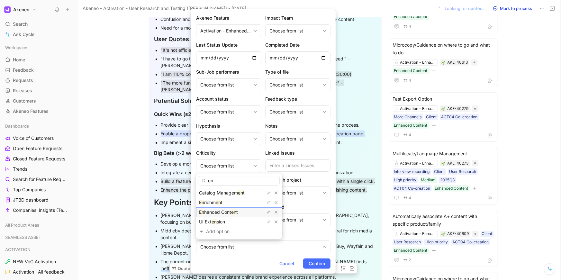
click at [225, 208] on div "En hanced Cont en t" at bounding box center [223, 212] width 48 height 8
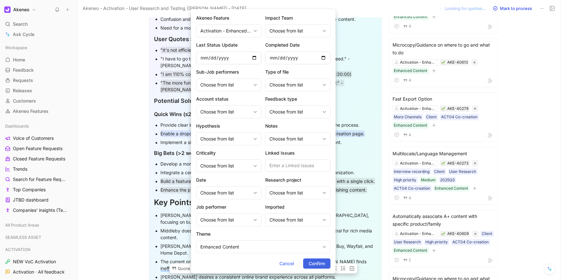
click at [313, 263] on span "Confirm" at bounding box center [317, 264] width 16 height 8
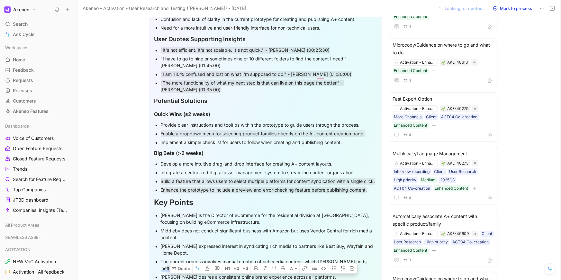
click at [279, 196] on h1 "Key Points" at bounding box center [265, 202] width 222 height 17
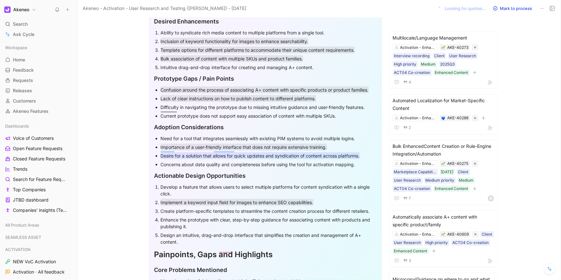
scroll to position [300, 0]
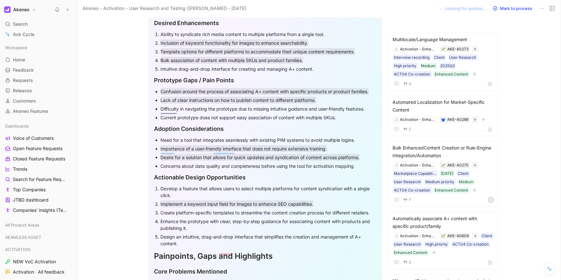
click at [291, 185] on div "Develop a feature that allows users to select multiple platforms for content sy…" at bounding box center [268, 192] width 215 height 14
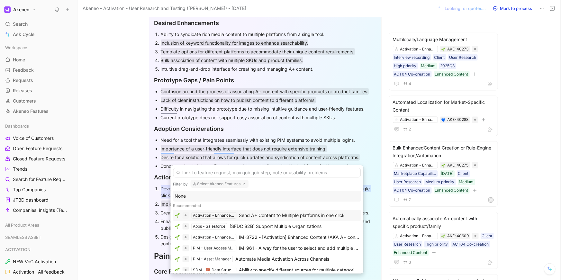
click at [221, 213] on div "Activation - Enhanced content" at bounding box center [214, 215] width 42 height 6
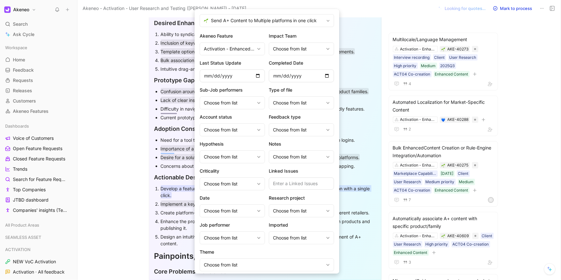
scroll to position [18, 0]
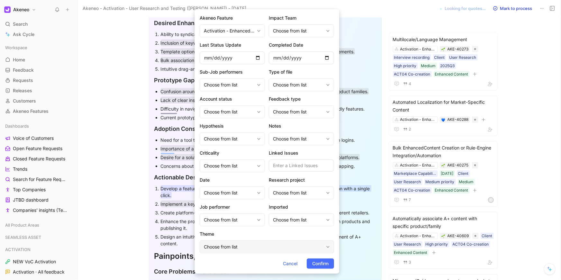
click at [248, 248] on div "Choose from list" at bounding box center [264, 247] width 120 height 8
type input "en"
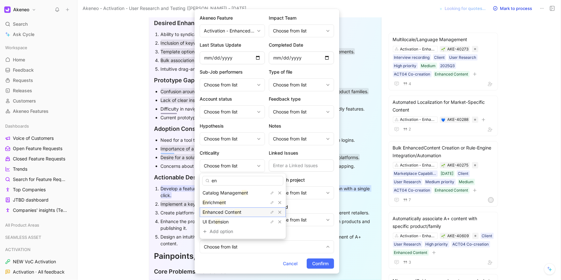
click at [223, 212] on span "hanced Cont" at bounding box center [221, 211] width 27 height 5
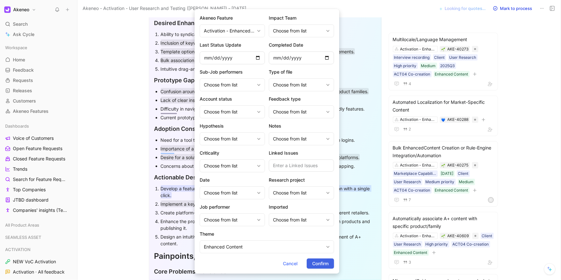
click at [317, 263] on span "Confirm" at bounding box center [320, 264] width 16 height 8
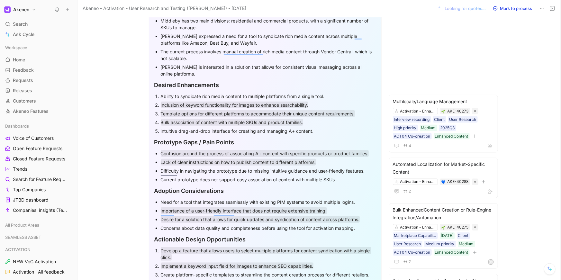
scroll to position [0, 0]
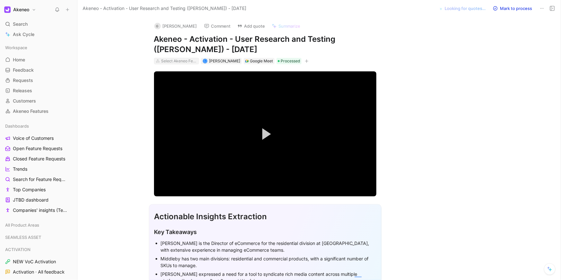
click at [176, 60] on div "Select Akeneo Features" at bounding box center [179, 61] width 36 height 6
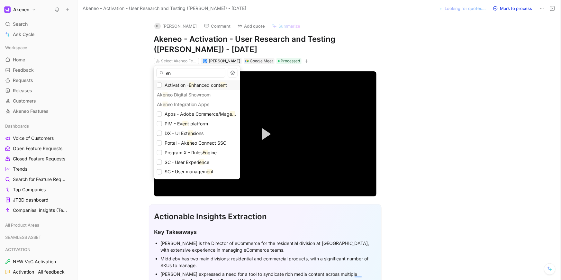
type input "en"
click at [180, 86] on span "Activation -" at bounding box center [177, 84] width 24 height 5
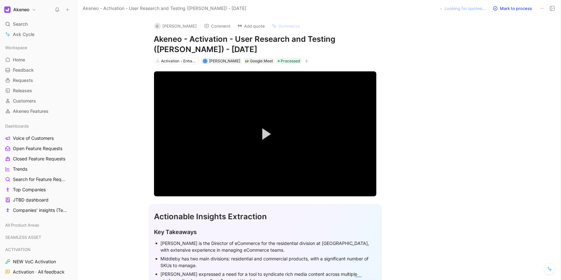
click at [305, 60] on icon "button" at bounding box center [307, 61] width 4 height 4
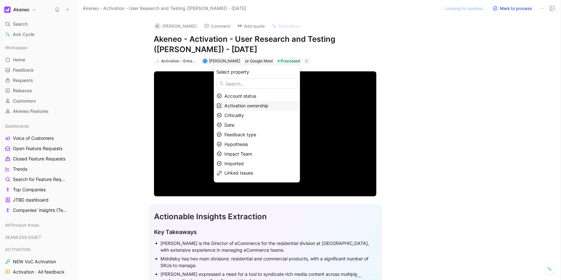
click at [254, 104] on span "Activation ownership" at bounding box center [246, 105] width 44 height 5
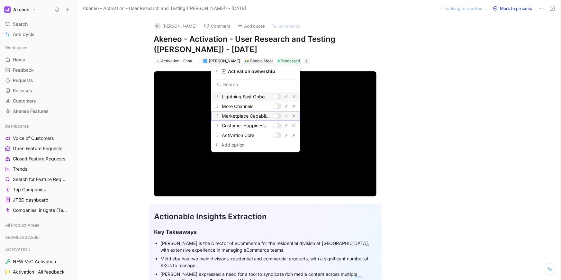
click at [277, 115] on div at bounding box center [275, 116] width 5 height 5
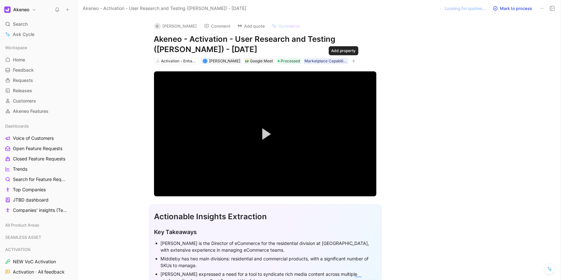
click at [353, 61] on icon "button" at bounding box center [353, 61] width 0 height 4
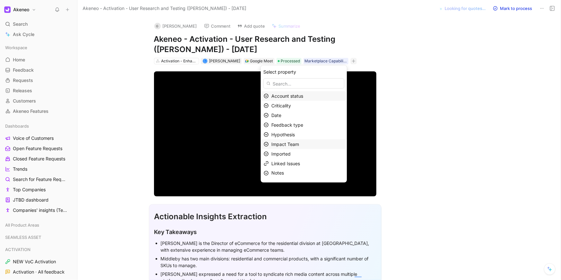
click at [297, 140] on div "Impact Team" at bounding box center [307, 144] width 73 height 8
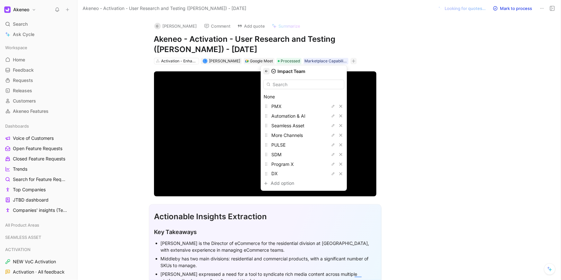
click at [267, 69] on button "button" at bounding box center [266, 71] width 6 height 6
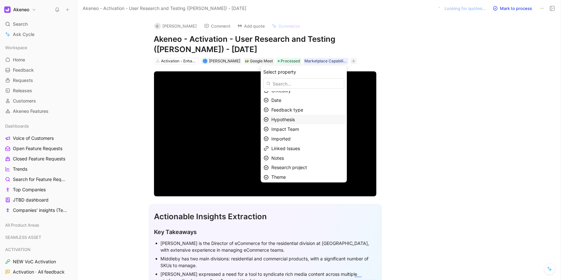
scroll to position [27, 0]
click at [286, 157] on span "Research project" at bounding box center [289, 155] width 36 height 5
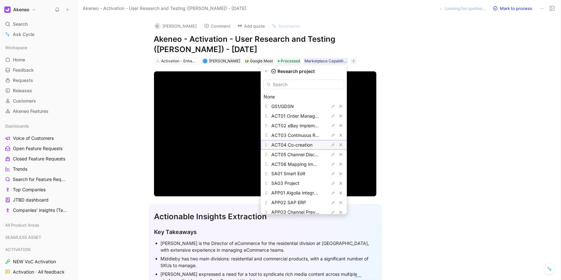
click at [288, 147] on span "ACT04 Co-creation" at bounding box center [291, 144] width 41 height 5
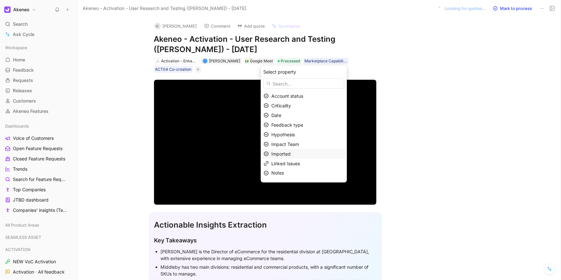
scroll to position [17, 0]
click at [292, 162] on div "Theme" at bounding box center [307, 166] width 73 height 8
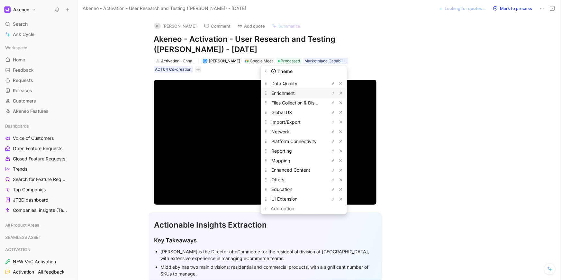
scroll to position [92, 0]
click at [298, 170] on span "Enhanced Content" at bounding box center [290, 168] width 39 height 5
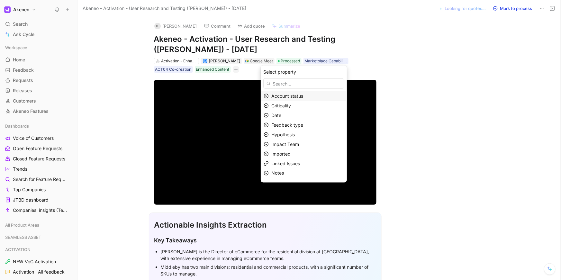
click at [292, 95] on span "Account status" at bounding box center [287, 95] width 32 height 5
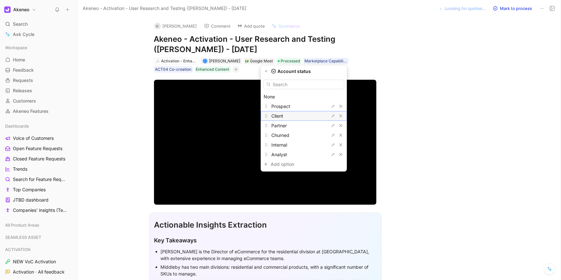
click at [293, 118] on div "Client" at bounding box center [295, 116] width 48 height 8
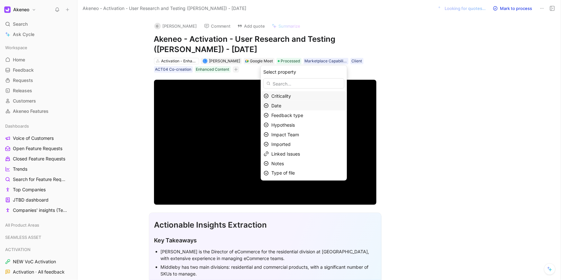
click at [292, 108] on div "Date" at bounding box center [307, 106] width 73 height 8
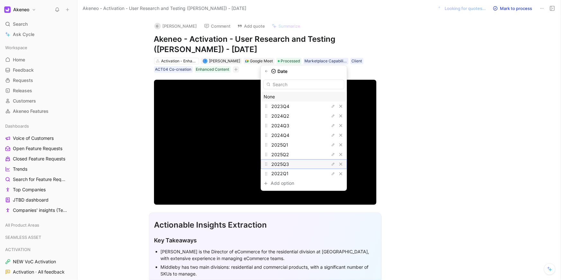
click at [288, 160] on div "2025Q3" at bounding box center [295, 164] width 48 height 8
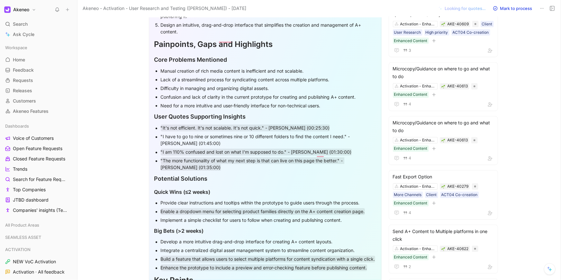
scroll to position [517, 0]
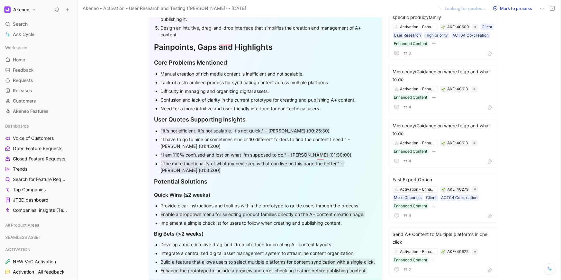
click at [226, 78] on p "Lack of a streamlined process for syndicating content across multiple platforms." at bounding box center [268, 82] width 215 height 9
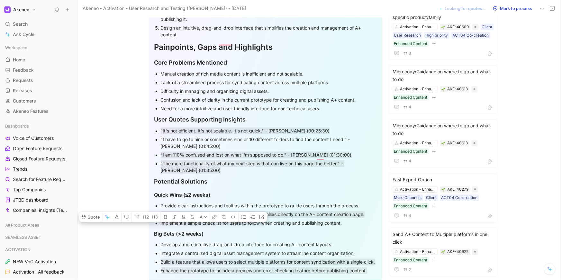
click at [226, 78] on p "Lack of a streamlined process for syndicating content across multiple platforms." at bounding box center [268, 82] width 215 height 9
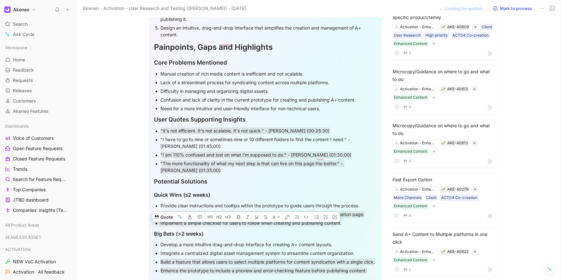
click at [163, 212] on button "Quote" at bounding box center [163, 217] width 23 height 10
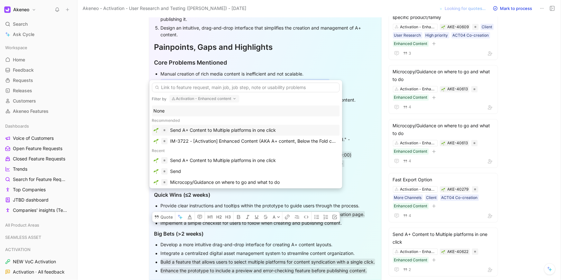
click at [206, 134] on div "Send A+ Content to Multiple platforms in one click" at bounding box center [246, 130] width 188 height 11
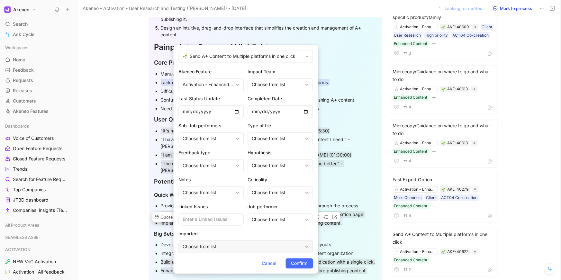
click at [240, 245] on div "Choose from list" at bounding box center [243, 247] width 120 height 8
click at [228, 231] on h2 "Imported" at bounding box center [246, 234] width 134 height 8
click at [213, 189] on div "Choose from list" at bounding box center [208, 193] width 50 height 8
click at [207, 82] on div "Activation - Enhanced content" at bounding box center [208, 85] width 50 height 8
click at [300, 269] on form "Send A+ Content to Multiple platforms in one click Akeneo Feature Activation - …" at bounding box center [246, 159] width 145 height 229
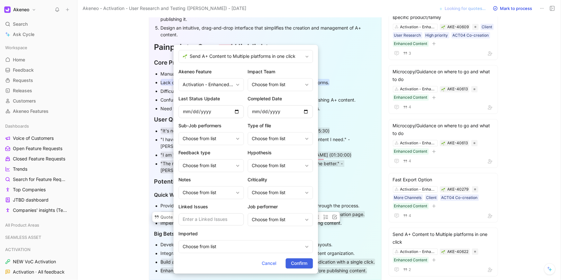
click at [300, 260] on span "Confirm" at bounding box center [299, 264] width 16 height 8
click at [299, 264] on div "Cancel Confirm" at bounding box center [246, 263] width 134 height 10
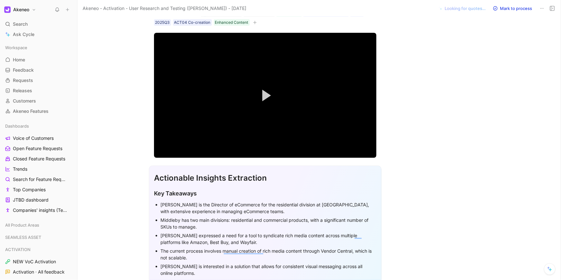
scroll to position [0, 0]
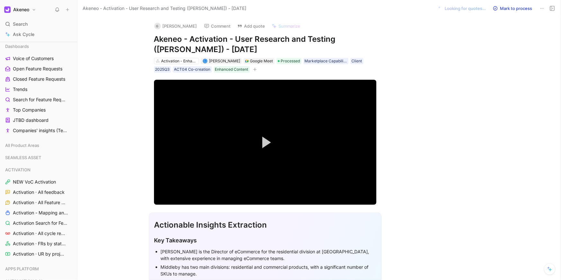
scroll to position [83, 0]
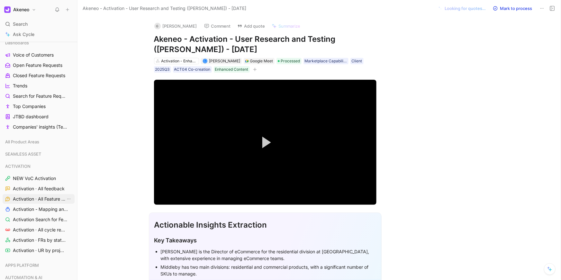
click at [40, 200] on span "Activation · All Feature Requests" at bounding box center [39, 199] width 53 height 6
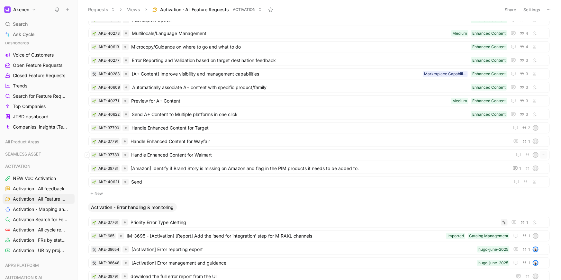
scroll to position [231, 0]
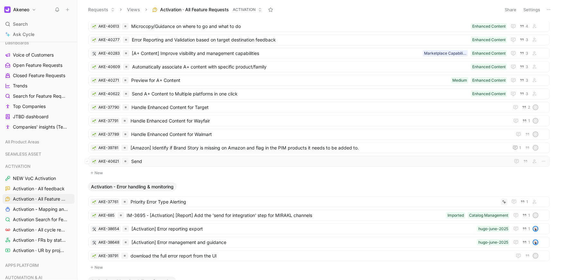
click at [548, 160] on div "AKE-40621 Send" at bounding box center [318, 161] width 461 height 11
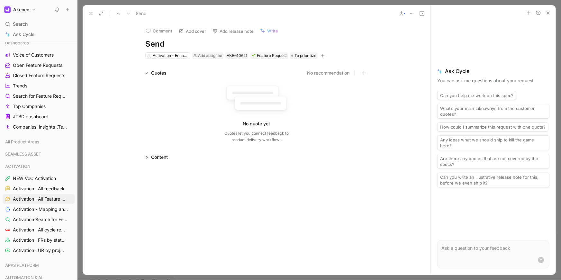
click at [548, 10] on icon "button" at bounding box center [548, 12] width 5 height 5
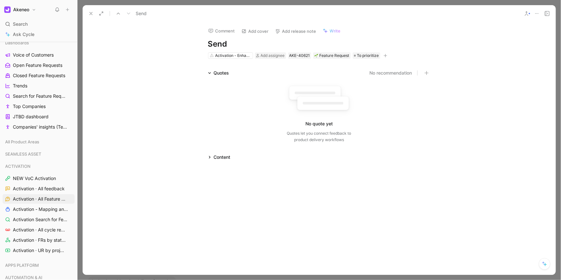
click at [91, 14] on icon at bounding box center [90, 13] width 5 height 5
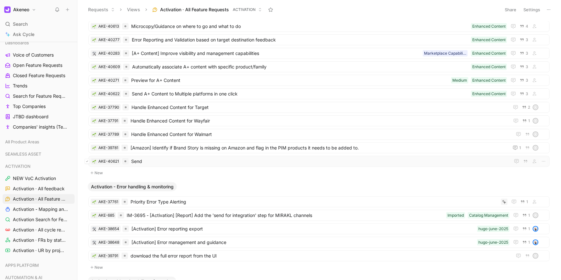
click at [88, 161] on button at bounding box center [87, 161] width 5 height 5
click at [360, 267] on div at bounding box center [351, 266] width 33 height 6
click at [363, 267] on icon "button" at bounding box center [364, 265] width 5 height 5
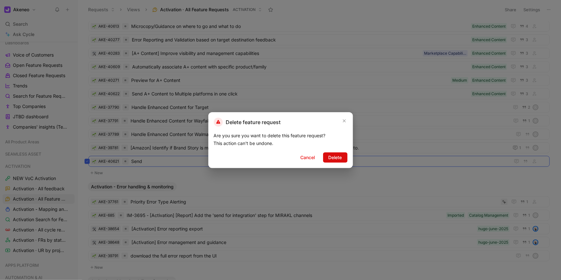
click at [334, 159] on span "Delete" at bounding box center [336, 158] width 14 height 8
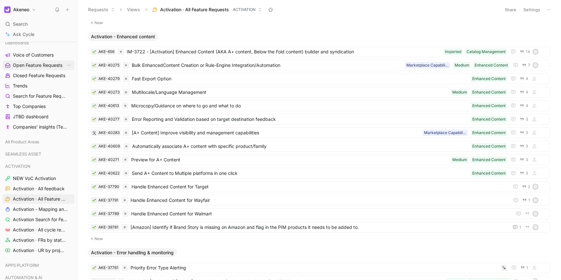
scroll to position [151, 0]
click at [221, 67] on span "Bulk EnhancedContent Creation or Rule-Engine Integration/Automation" at bounding box center [267, 66] width 271 height 8
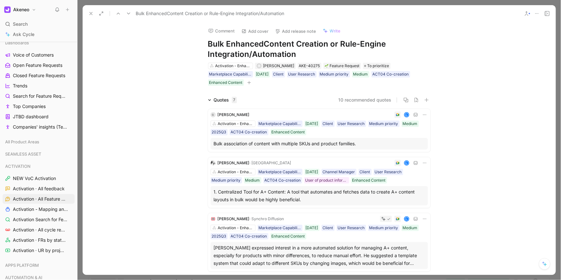
click at [219, 91] on div "Comment Add cover Add release note Write Bulk EnhancedContent Creation or Rule-…" at bounding box center [319, 148] width 473 height 253
click at [214, 90] on div "Comment Add cover Add release note Write Bulk EnhancedContent Creation or Rule-…" at bounding box center [319, 148] width 473 height 253
click at [291, 93] on div "Comment Add cover Add release note Write Bulk EnhancedContent Creation or Rule-…" at bounding box center [319, 148] width 473 height 253
click at [427, 101] on icon "button" at bounding box center [426, 100] width 5 height 5
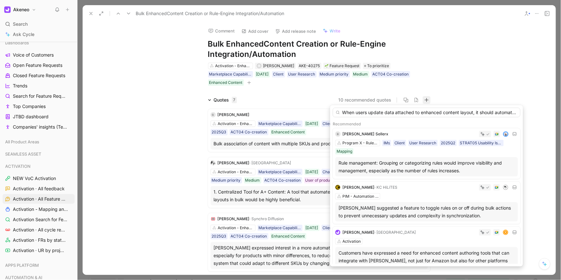
scroll to position [0, 95]
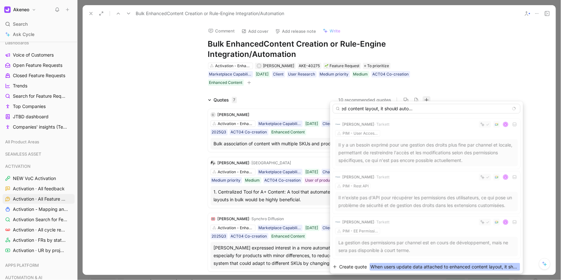
type input "When users update data attached to enhanced content layout, it should automatic…"
click at [458, 265] on span "When users update data attached to enhanced content layout, it should automatic…" at bounding box center [444, 267] width 150 height 8
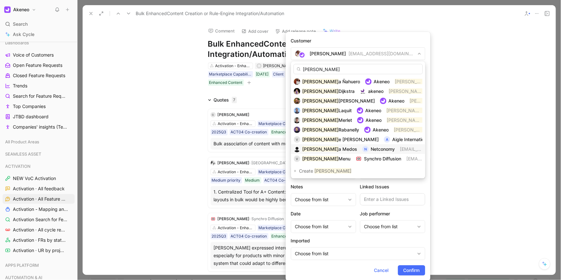
type input "valentin"
drag, startPoint x: 342, startPoint y: 154, endPoint x: 342, endPoint y: 158, distance: 4.2
click at [342, 158] on div "Valentin a Ñahuero Akeneo valentin a.nahuero@akeneo.com Valentin Dijkstra akene…" at bounding box center [358, 120] width 134 height 87
click at [356, 158] on img at bounding box center [359, 159] width 6 height 6
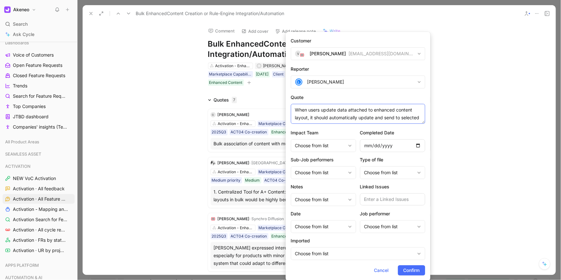
click at [311, 109] on textarea "When users update data attached to enhanced content layout, it should automatic…" at bounding box center [358, 114] width 134 height 20
type textarea "When I update data attached to the enhanced content layout, it should automatic…"
click at [414, 268] on span "Confirm" at bounding box center [411, 271] width 16 height 8
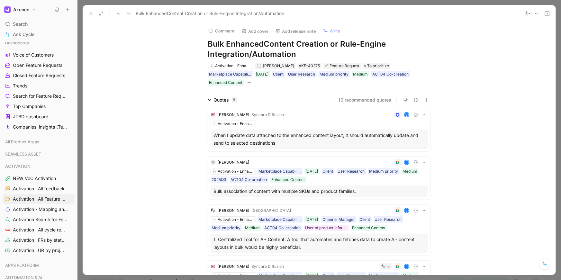
click at [90, 14] on icon at bounding box center [90, 13] width 5 height 5
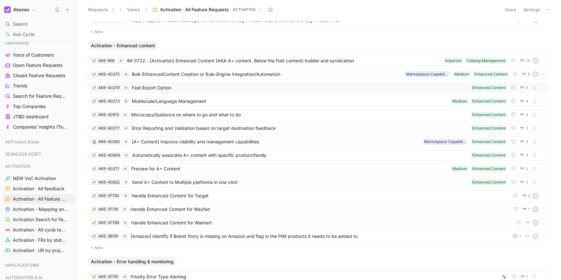
scroll to position [156, 0]
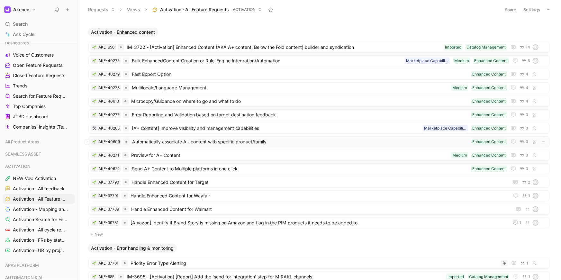
click at [153, 145] on div "AKE-40609 Automatically associate A+ content with specific product/family Enhan…" at bounding box center [318, 141] width 461 height 11
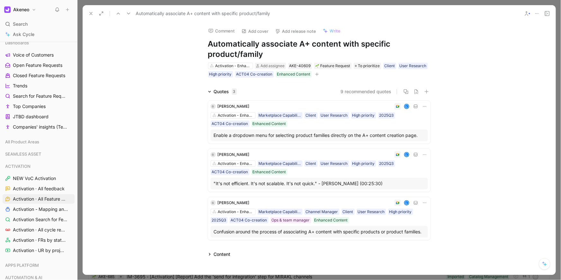
click at [235, 107] on span "[PERSON_NAME]" at bounding box center [234, 106] width 32 height 5
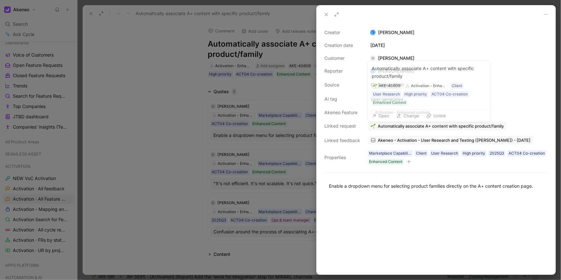
click at [392, 142] on span "Akeneo - Activation - User Research and Testing ([PERSON_NAME]) - [DATE]" at bounding box center [454, 140] width 153 height 6
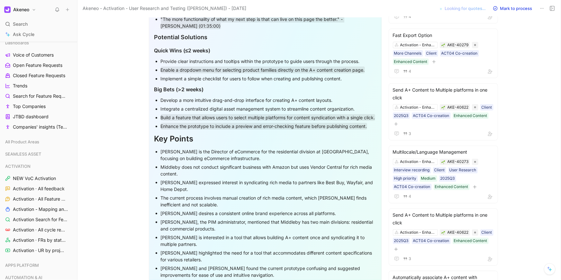
scroll to position [779, 0]
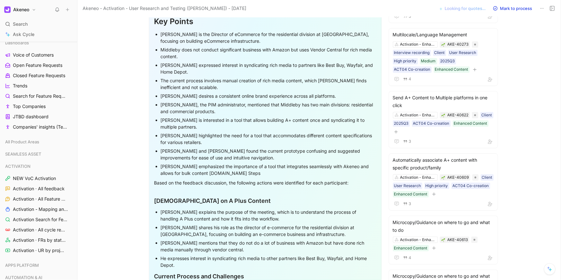
click at [295, 116] on p "[PERSON_NAME] is interested in a tool that allows building A+ content once and …" at bounding box center [268, 123] width 215 height 15
click at [294, 121] on div "[PERSON_NAME] is interested in a tool that allows building A+ content once and …" at bounding box center [268, 124] width 215 height 14
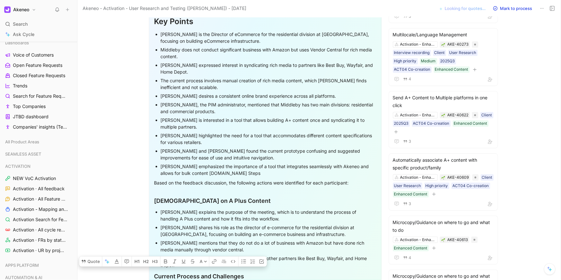
click at [201, 154] on div "[PERSON_NAME] and [PERSON_NAME] found the current prototype confusing and sugge…" at bounding box center [268, 155] width 215 height 14
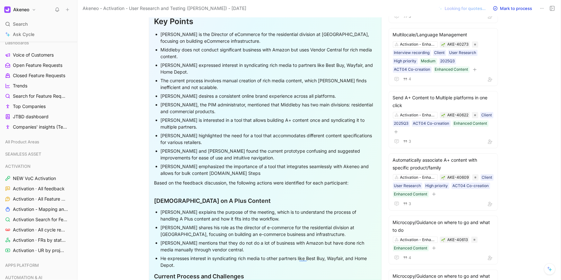
click at [198, 64] on div "[PERSON_NAME] expressed interest in syndicating rich media to partners like Bes…" at bounding box center [268, 69] width 215 height 14
click at [93, 201] on button "Quote" at bounding box center [90, 206] width 23 height 10
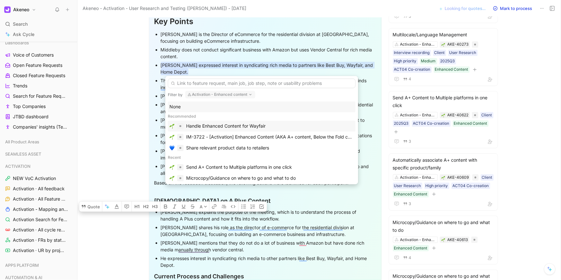
click at [224, 127] on div "Handle Enhanced Content for Wayfair" at bounding box center [225, 126] width 79 height 8
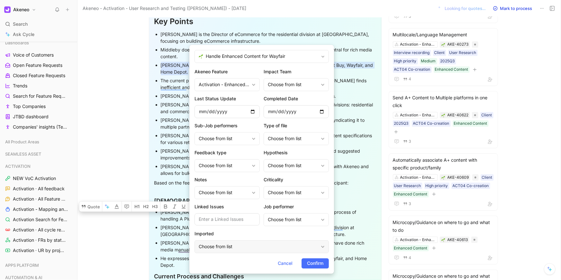
click at [237, 245] on div "Choose from list" at bounding box center [259, 247] width 120 height 8
click at [239, 236] on h2 "Imported" at bounding box center [261, 234] width 134 height 8
click at [316, 264] on span "Confirm" at bounding box center [315, 264] width 16 height 8
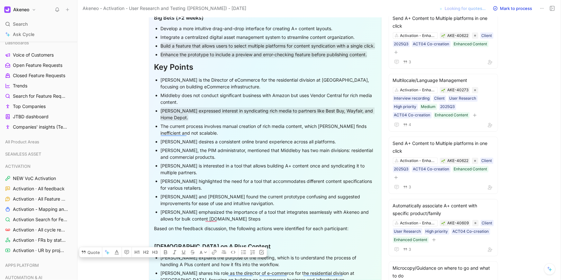
scroll to position [732, 0]
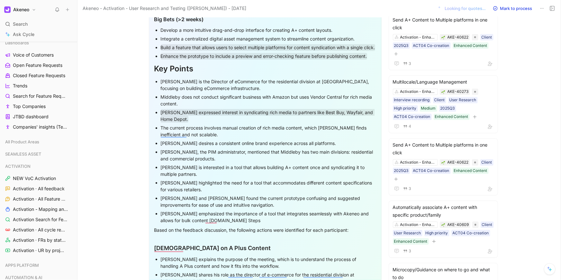
click at [254, 140] on div "[PERSON_NAME] desires a consistent online brand experience across all platforms." at bounding box center [268, 143] width 215 height 7
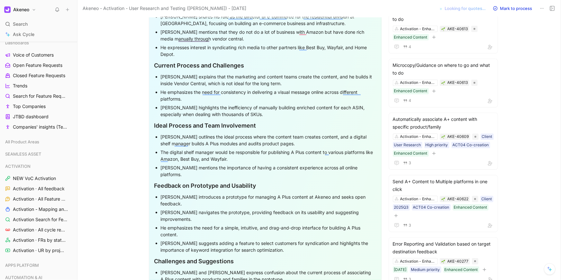
scroll to position [994, 0]
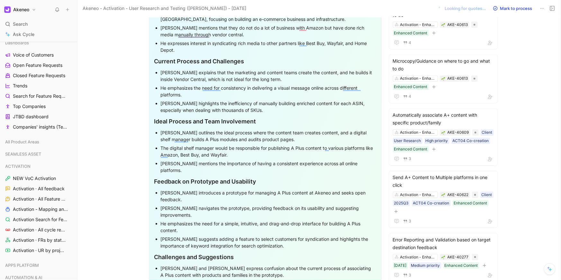
click at [225, 131] on div "[PERSON_NAME] outlines the ideal process where the content team creates content…" at bounding box center [268, 136] width 215 height 14
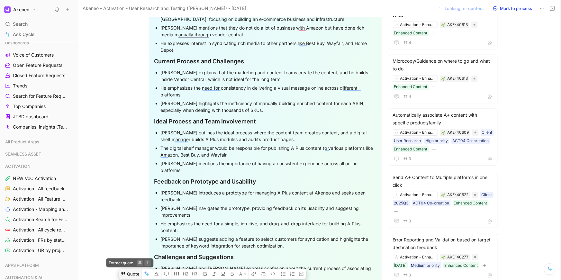
click at [134, 269] on button "Quote" at bounding box center [130, 274] width 23 height 10
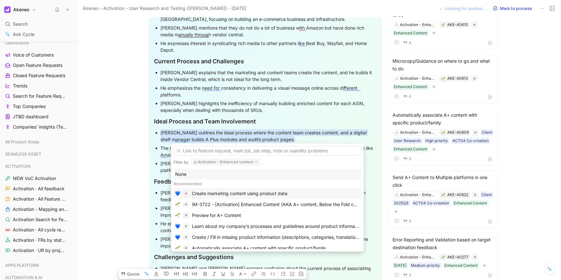
click at [214, 196] on div "Create marketing content using product data" at bounding box center [239, 194] width 95 height 8
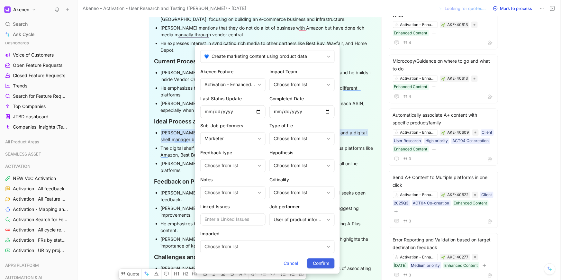
click at [308, 265] on button "Confirm" at bounding box center [320, 263] width 27 height 10
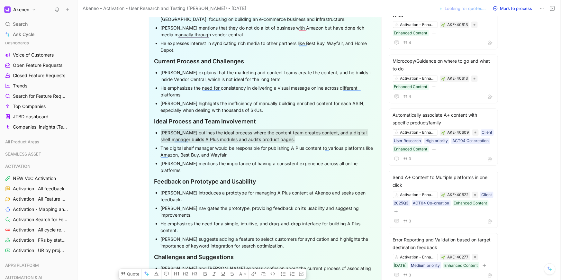
click at [241, 156] on div "The digital shelf manager would be responsible for publishing A Plus content to…" at bounding box center [268, 152] width 215 height 14
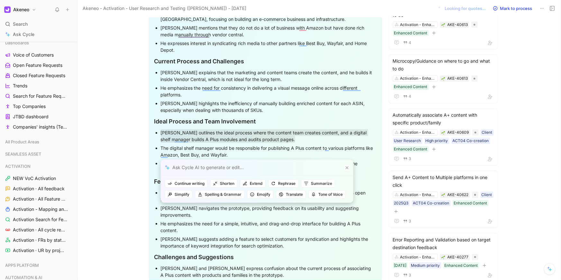
click at [348, 169] on icon at bounding box center [347, 167] width 3 height 3
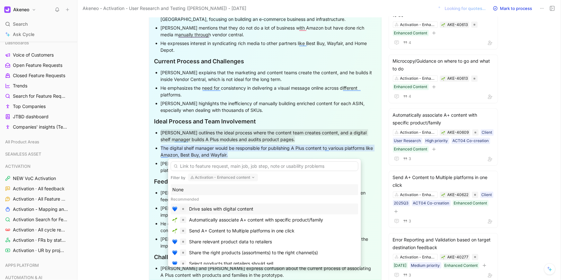
click at [231, 210] on div "Drive sales with digital content" at bounding box center [221, 209] width 64 height 8
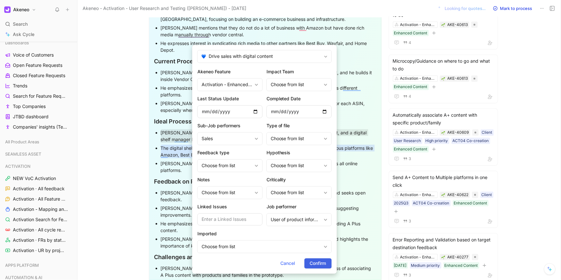
click at [317, 260] on span "Confirm" at bounding box center [318, 264] width 16 height 8
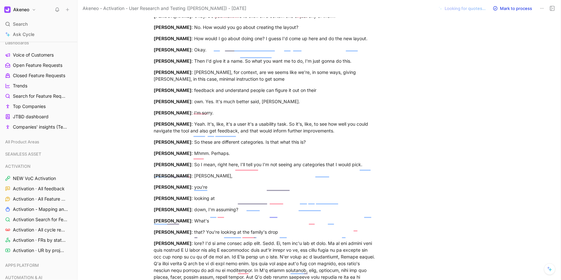
scroll to position [3575, 0]
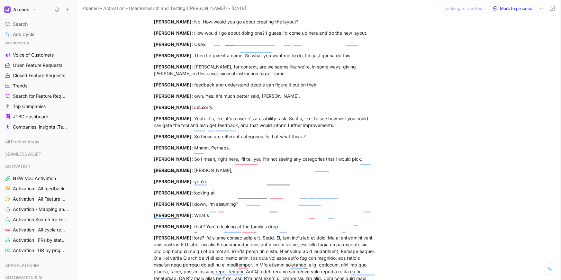
click at [541, 7] on icon at bounding box center [541, 8] width 5 height 5
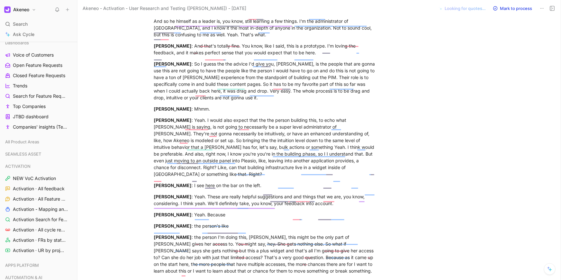
scroll to position [5186, 0]
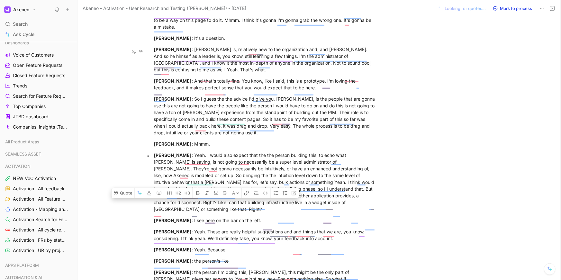
drag, startPoint x: 184, startPoint y: 50, endPoint x: 226, endPoint y: 99, distance: 64.3
click at [226, 152] on div "Matt Jensen : Yeah. I would also expect that the the person building this, to e…" at bounding box center [265, 182] width 222 height 61
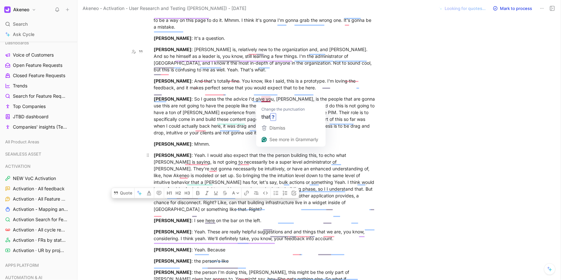
click at [291, 152] on div "Matt Jensen : Yeah. I would also expect that the the person building this, to e…" at bounding box center [265, 182] width 222 height 61
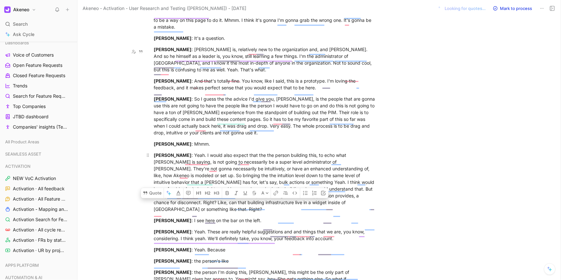
drag, startPoint x: 291, startPoint y: 99, endPoint x: 184, endPoint y: 52, distance: 117.4
click at [184, 152] on div "Matt Jensen : Yeah. I would also expect that the the person building this, to e…" at bounding box center [265, 182] width 222 height 61
click at [154, 188] on button "Quote" at bounding box center [152, 193] width 23 height 10
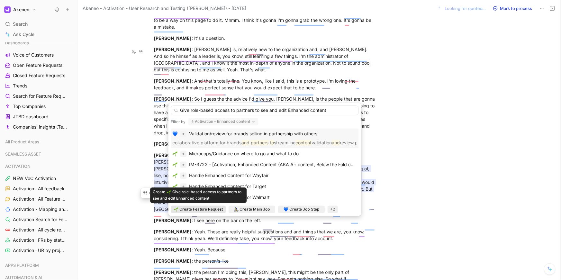
type input "Give role-based access to partners to see and edit Enhanced content"
click at [213, 208] on span "Create Feature Request" at bounding box center [201, 209] width 43 height 6
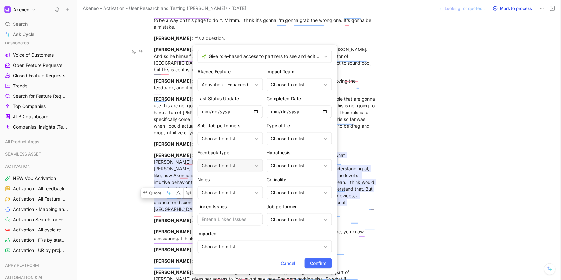
click at [234, 164] on div "Choose from list" at bounding box center [227, 166] width 50 height 8
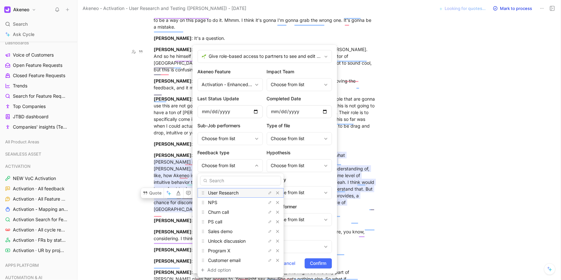
click at [229, 192] on span "User Research" at bounding box center [223, 192] width 31 height 5
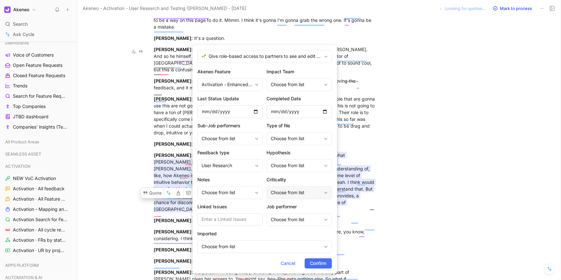
click at [282, 190] on div "Choose from list" at bounding box center [296, 193] width 50 height 8
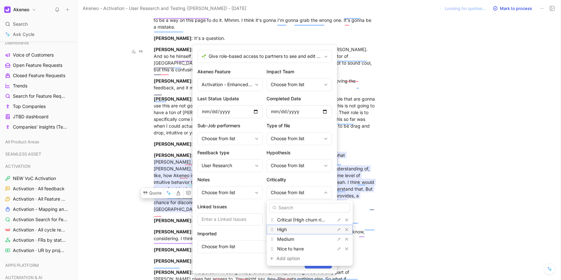
click at [288, 229] on div "High" at bounding box center [301, 230] width 48 height 8
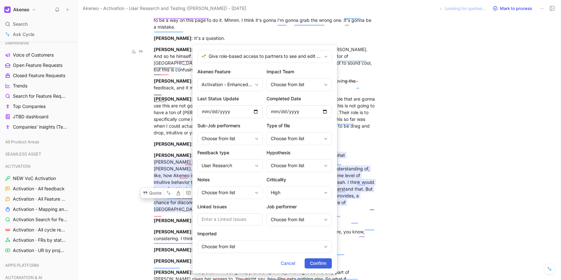
click at [313, 264] on span "Confirm" at bounding box center [318, 264] width 16 height 8
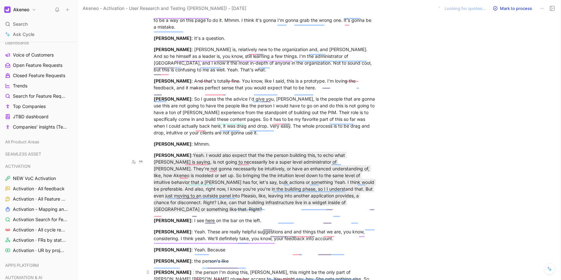
drag, startPoint x: 290, startPoint y: 184, endPoint x: 307, endPoint y: 191, distance: 18.3
drag, startPoint x: 314, startPoint y: 194, endPoint x: 150, endPoint y: 160, distance: 167.1
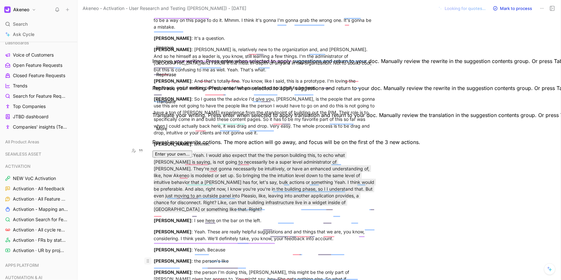
click at [145, 258] on icon "To enrich screen reader interactions, please activate Accessibility in Grammarl…" at bounding box center [147, 260] width 5 height 5
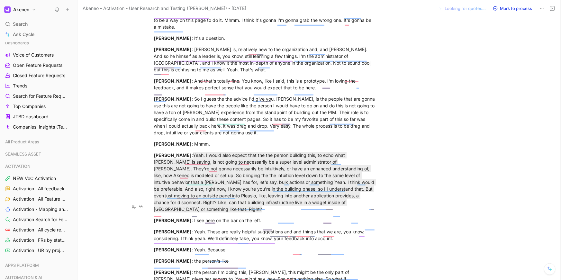
drag, startPoint x: 154, startPoint y: 162, endPoint x: 178, endPoint y: 201, distance: 45.7
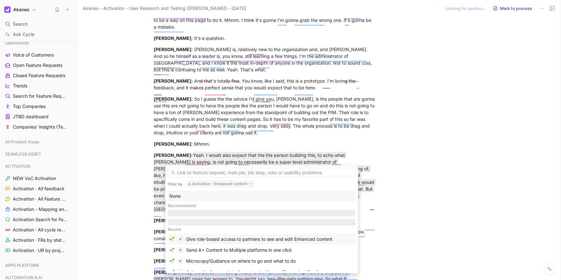
click at [220, 240] on div "Give role-based access to partners to see and edit Enhanced content" at bounding box center [262, 239] width 188 height 11
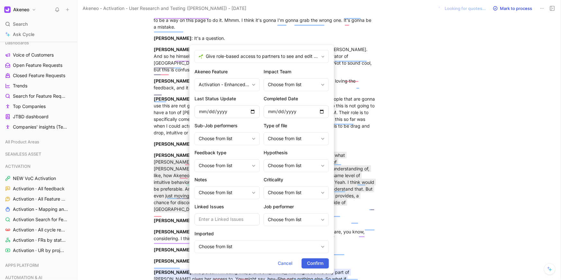
click at [308, 265] on span "Confirm" at bounding box center [315, 264] width 16 height 8
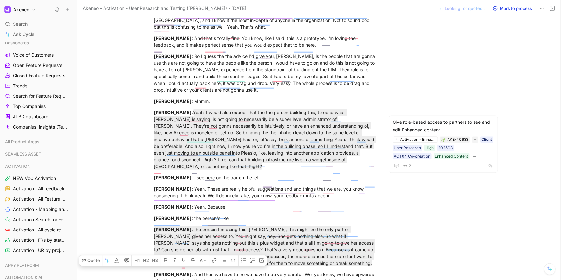
scroll to position [5237, 0]
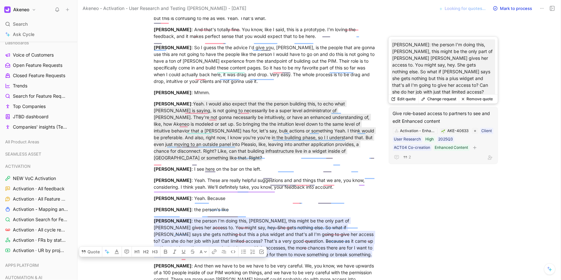
click at [486, 149] on div "Activation - Enhanced content AKE-40633 Client User Research High 2025Q3 ACT04 …" at bounding box center [443, 139] width 102 height 24
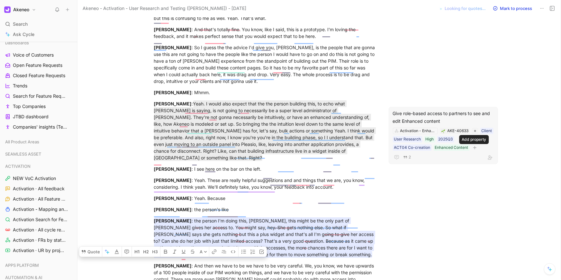
click at [475, 146] on icon "button" at bounding box center [475, 148] width 4 height 4
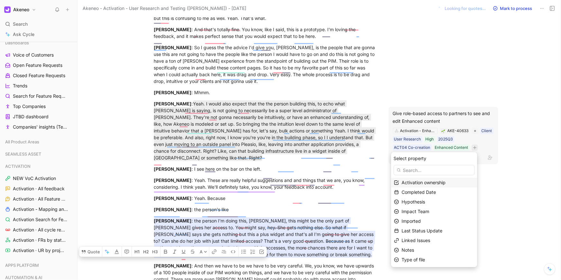
click at [444, 186] on div "Activation ownership" at bounding box center [438, 183] width 73 height 8
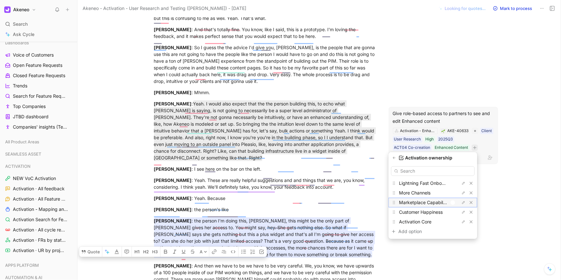
click at [453, 202] on div at bounding box center [453, 202] width 5 height 5
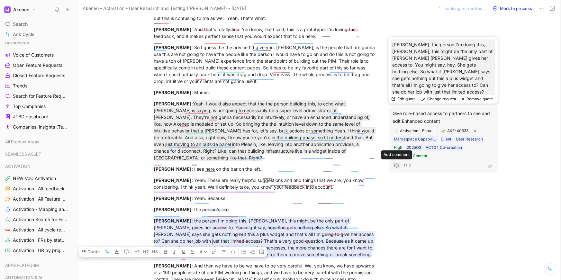
click at [397, 165] on icon "button" at bounding box center [396, 165] width 3 height 0
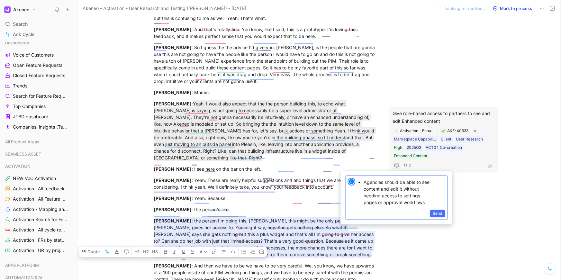
click at [363, 183] on ul "Agencies should be able to see content and edit it without needing access to se…" at bounding box center [401, 192] width 88 height 29
click at [414, 213] on div "Send" at bounding box center [397, 214] width 102 height 11
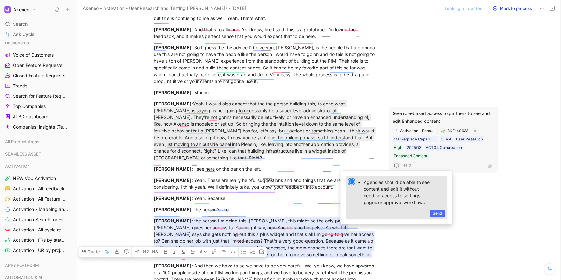
click at [434, 200] on ul "Agencies should be able to see content and edit it without needing access to se…" at bounding box center [401, 192] width 88 height 29
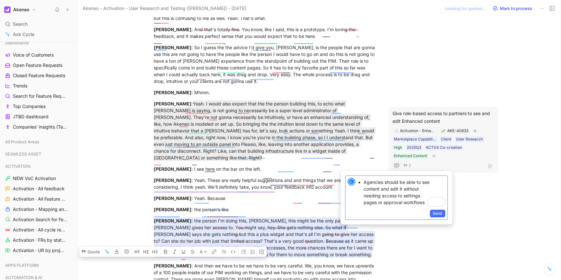
click at [366, 183] on p "Agencies should be able to see content and edit it without needing access to se…" at bounding box center [398, 192] width 69 height 29
click at [364, 183] on p "Agencies should be able to see content and edit it without needing access to se…" at bounding box center [398, 192] width 69 height 29
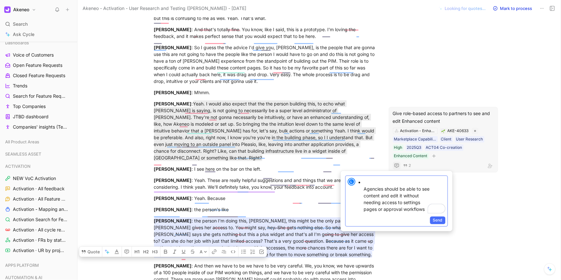
click at [368, 181] on p "Agencies should be able to see content and edit it without needing access to se…" at bounding box center [398, 196] width 69 height 36
click at [364, 191] on p "Role-based access for agencies that handle content creation Agencies should be …" at bounding box center [398, 194] width 69 height 42
click at [440, 221] on span "Send" at bounding box center [438, 222] width 10 height 6
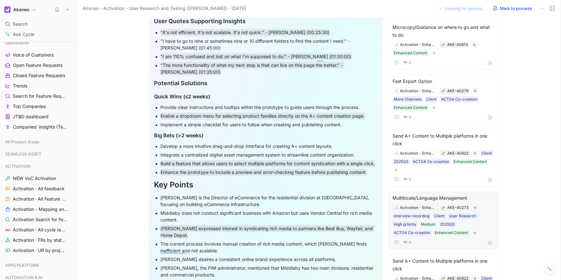
scroll to position [644, 0]
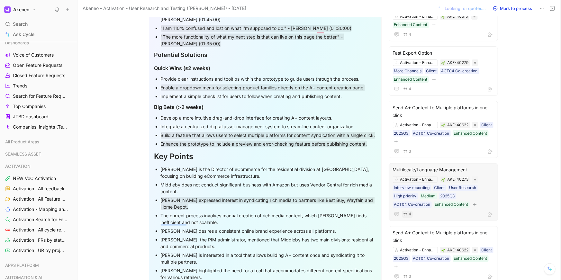
drag, startPoint x: 430, startPoint y: 169, endPoint x: 406, endPoint y: 213, distance: 50.2
click at [406, 213] on div "Multilocale/Language Management Activation - Enhanced content AKE-40273 Intervi…" at bounding box center [443, 192] width 109 height 58
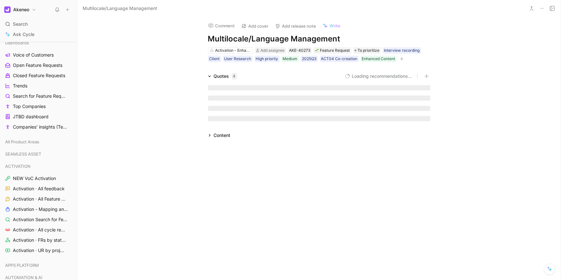
click at [399, 213] on div "Comment Add cover Add release note Write Multilocale/Language Management Activa…" at bounding box center [318, 148] width 483 height 263
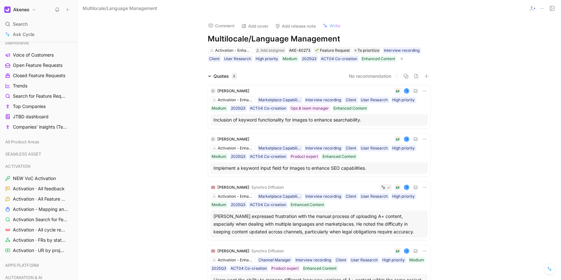
click at [219, 25] on button "Comment" at bounding box center [221, 25] width 32 height 9
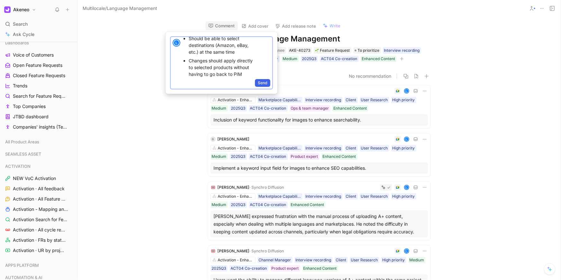
click at [261, 82] on span "Send" at bounding box center [263, 83] width 10 height 6
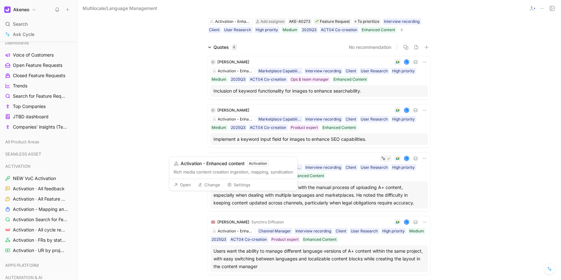
scroll to position [0, 0]
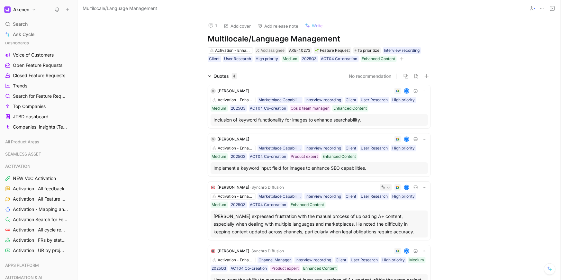
click at [270, 29] on button "Add release note" at bounding box center [278, 26] width 47 height 9
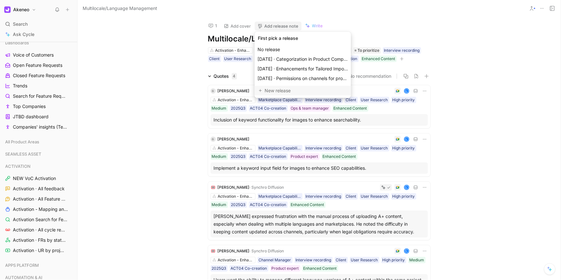
click at [269, 90] on div "New release" at bounding box center [306, 91] width 82 height 8
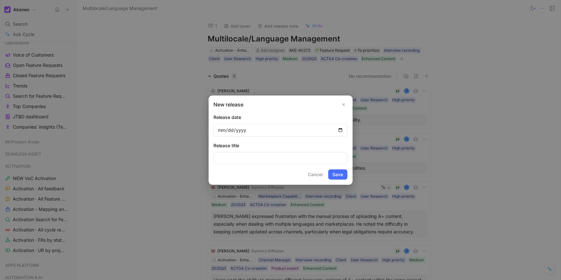
click at [340, 131] on input "date" at bounding box center [281, 130] width 134 height 13
type input "2025-08-14"
click at [254, 159] on input at bounding box center [281, 158] width 134 height 12
click at [243, 158] on input "Enhanced content" at bounding box center [281, 158] width 134 height 12
click at [259, 158] on input "Enhanced Content" at bounding box center [281, 158] width 134 height 12
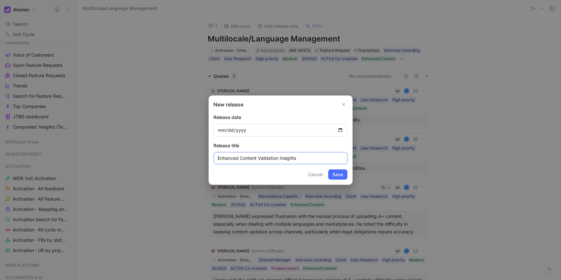
click at [257, 159] on input "Enhanced Content Validation Insights" at bounding box center [281, 158] width 134 height 12
type input "Enhanced Content v1 Validation Insights"
click at [340, 176] on button "Save" at bounding box center [337, 174] width 19 height 10
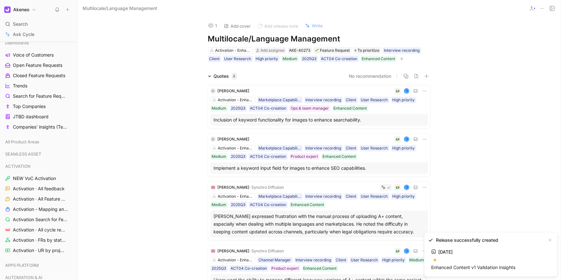
click at [460, 254] on span "Aug 14, 2025 Enhanced Content v1 Validation Insights" at bounding box center [473, 259] width 84 height 23
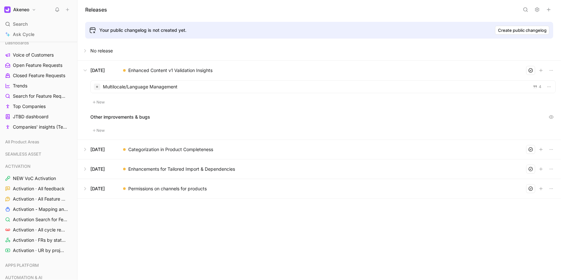
click at [318, 146] on button at bounding box center [319, 149] width 483 height 19
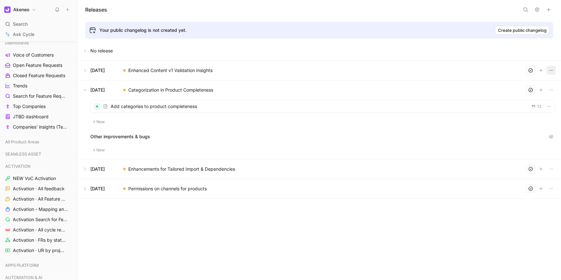
click at [553, 71] on icon "button" at bounding box center [551, 70] width 5 height 5
click at [518, 114] on div "Delete" at bounding box center [521, 112] width 41 height 8
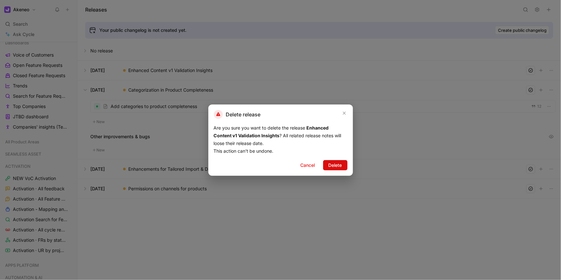
click at [336, 163] on span "Delete" at bounding box center [336, 165] width 14 height 8
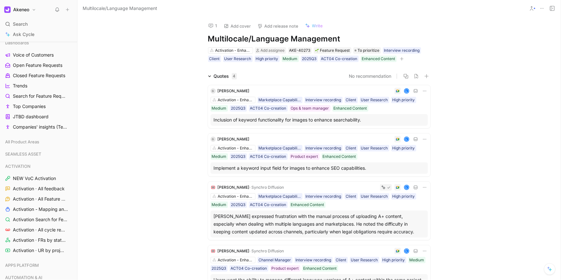
click at [243, 28] on button "Add cover" at bounding box center [237, 26] width 33 height 9
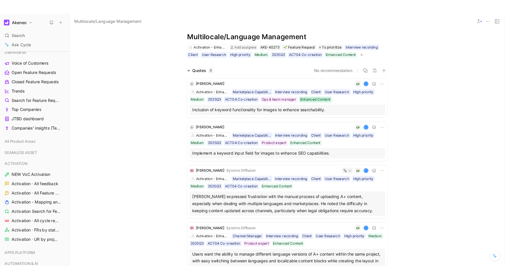
scroll to position [103, 0]
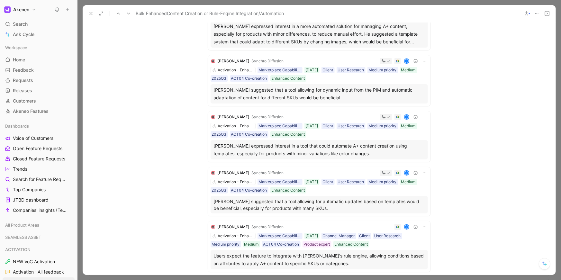
scroll to position [346, 0]
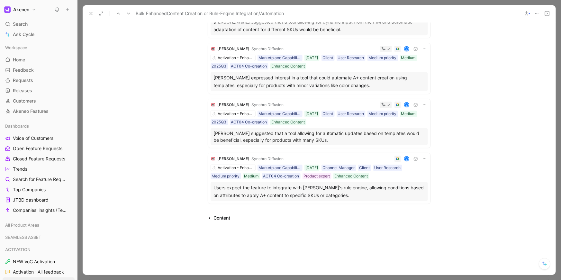
click at [209, 214] on div "Content" at bounding box center [219, 218] width 28 height 8
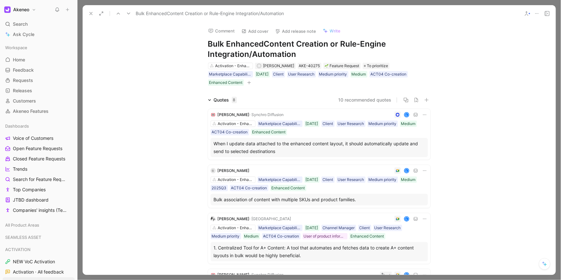
click at [218, 32] on button "Comment" at bounding box center [221, 30] width 32 height 9
click at [91, 13] on use at bounding box center [91, 13] width 3 height 3
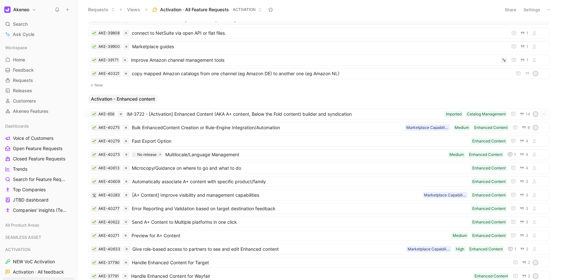
scroll to position [105, 0]
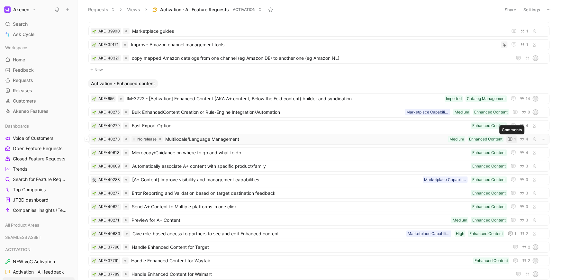
click at [512, 139] on icon "button" at bounding box center [510, 139] width 5 height 4
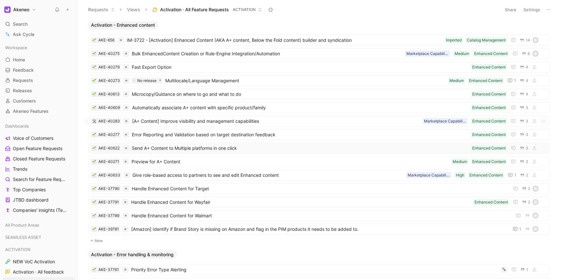
scroll to position [166, 0]
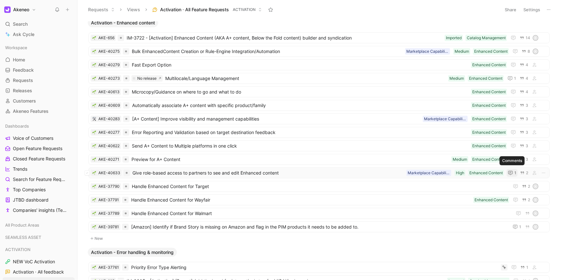
click at [511, 172] on icon "button" at bounding box center [510, 172] width 3 height 0
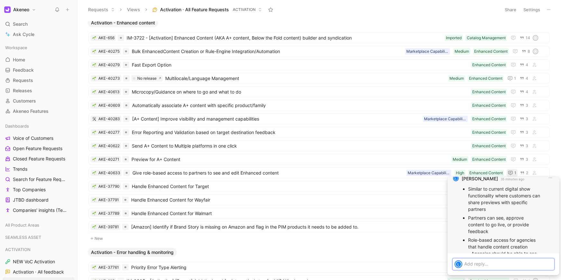
scroll to position [-37, 0]
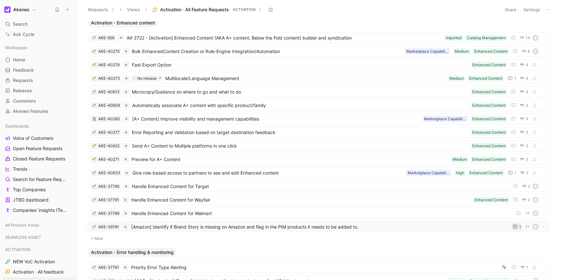
click at [515, 223] on button "1" at bounding box center [516, 227] width 11 height 8
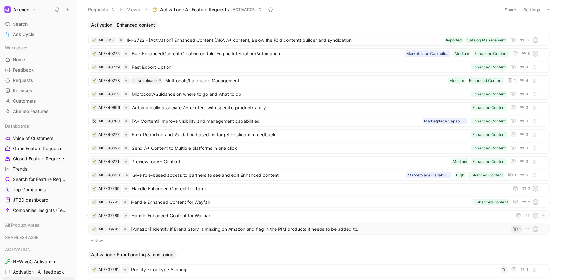
scroll to position [164, 0]
click at [515, 51] on icon "button" at bounding box center [515, 52] width 5 height 5
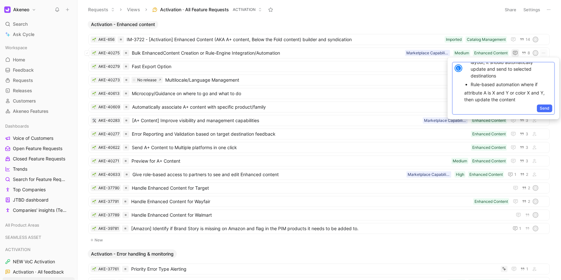
scroll to position [0, 0]
click at [542, 107] on span "Send" at bounding box center [545, 108] width 10 height 6
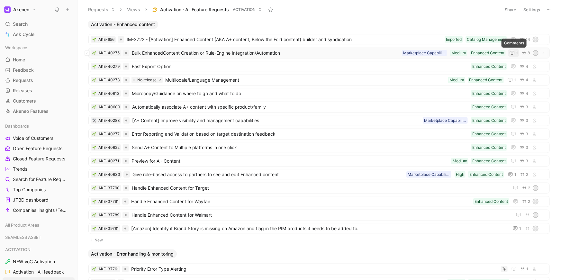
click at [515, 54] on icon "button" at bounding box center [512, 52] width 5 height 5
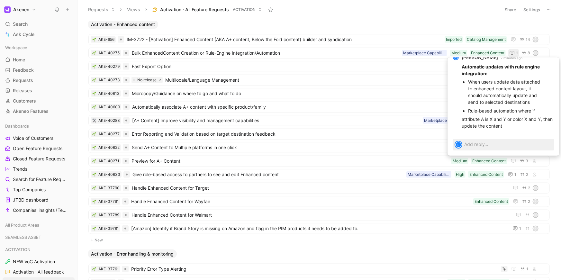
drag, startPoint x: 468, startPoint y: 91, endPoint x: 495, endPoint y: 135, distance: 52.3
click at [495, 135] on div "L [PERSON_NAME] 2 minutes ago Automatic updates with rule engine integration: W…" at bounding box center [504, 106] width 112 height 98
copy div "When users update data attached to enhanced content layout, it should automatic…"
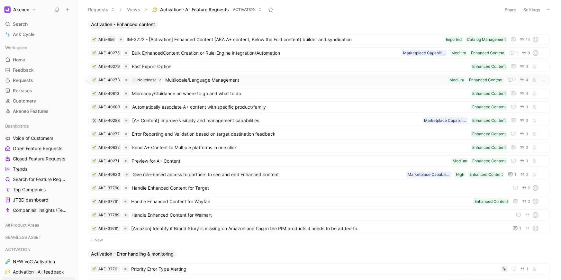
click at [191, 78] on span "Multilocale/Language Management" at bounding box center [305, 80] width 280 height 8
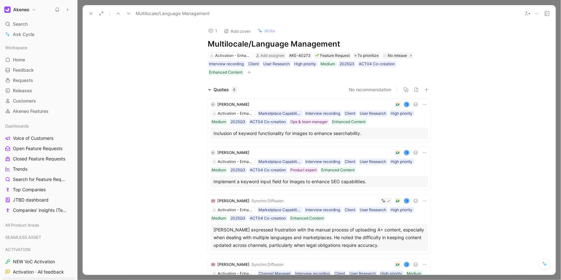
click at [236, 104] on span "[PERSON_NAME]" at bounding box center [234, 104] width 32 height 5
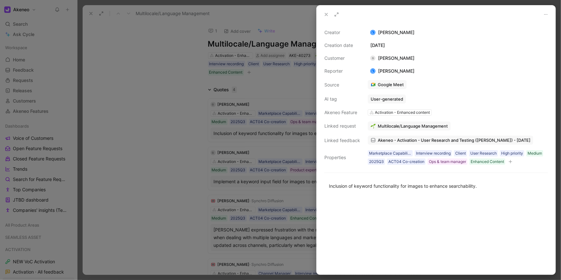
click at [383, 136] on link "Akeneo - Activation - User Research and Testing ([PERSON_NAME]) - [DATE]" at bounding box center [451, 140] width 166 height 9
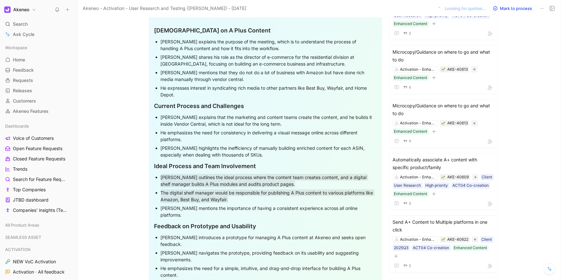
scroll to position [949, 0]
click at [309, 94] on div "He expresses interest in syndicating rich media to other partners like Best Buy…" at bounding box center [268, 92] width 215 height 14
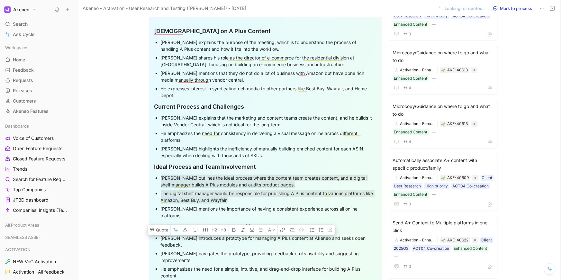
click at [204, 41] on div "[PERSON_NAME] explains the purpose of the meeting, which is to understand the p…" at bounding box center [268, 46] width 215 height 14
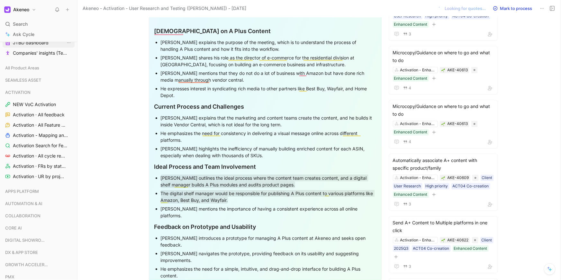
scroll to position [158, 0]
click at [33, 126] on span "Activation · All Feature Requests" at bounding box center [39, 124] width 53 height 6
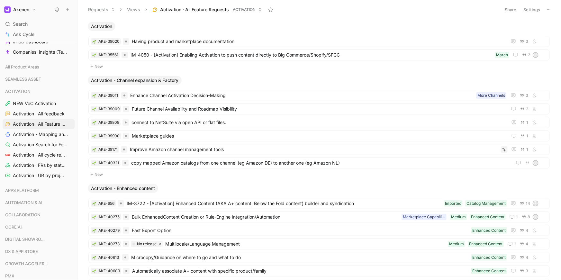
click at [132, 11] on button "Views" at bounding box center [133, 10] width 19 height 10
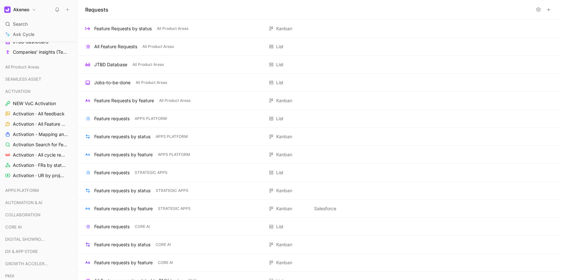
click at [553, 10] on button at bounding box center [548, 9] width 9 height 9
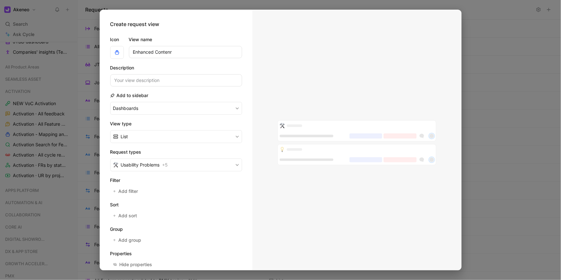
type input "Enhanced Contenr"
click at [200, 82] on input at bounding box center [176, 80] width 132 height 12
type input "For all Lightning Fast Onboarding-related feedback"
click at [171, 52] on input "Enhanced Contenr" at bounding box center [185, 52] width 113 height 12
click at [177, 52] on input "Enhanced Contenr" at bounding box center [185, 52] width 113 height 12
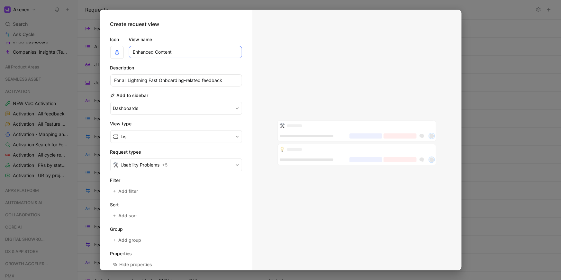
type input "Enhanced Content"
drag, startPoint x: 128, startPoint y: 81, endPoint x: 203, endPoint y: 81, distance: 74.3
click at [203, 81] on input "For all Lightning Fast Onboarding-related feedback" at bounding box center [176, 80] width 132 height 12
type input "For all A+/Enhanced Content related feedback"
click at [192, 164] on button "Usability Problems + 5" at bounding box center [176, 164] width 132 height 13
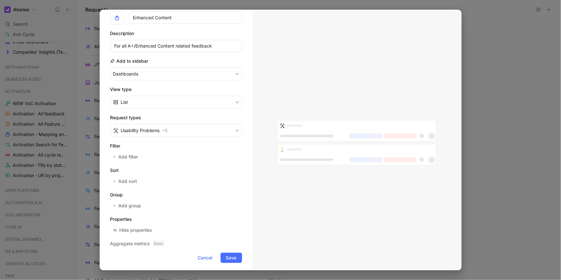
scroll to position [37, 0]
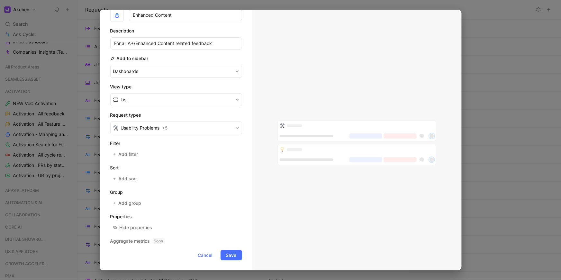
click at [166, 150] on section "Filter Add filter" at bounding box center [176, 149] width 132 height 19
click at [137, 156] on span "Add filter" at bounding box center [128, 154] width 20 height 8
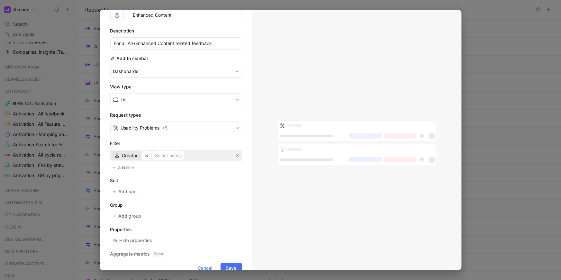
click at [133, 154] on span "Creator" at bounding box center [130, 156] width 16 height 8
click at [136, 189] on span "Akeneo Features" at bounding box center [139, 187] width 35 height 5
click at [181, 154] on div "Selected Akeneo Features" at bounding box center [202, 156] width 55 height 8
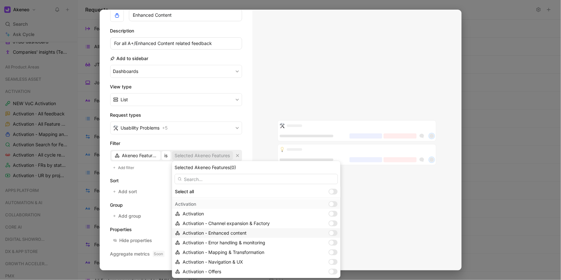
click at [198, 235] on div "Activation - Enhanced content" at bounding box center [254, 233] width 143 height 8
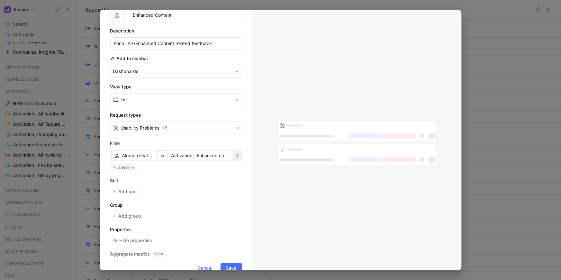
click at [127, 165] on span "Add filter" at bounding box center [126, 168] width 17 height 6
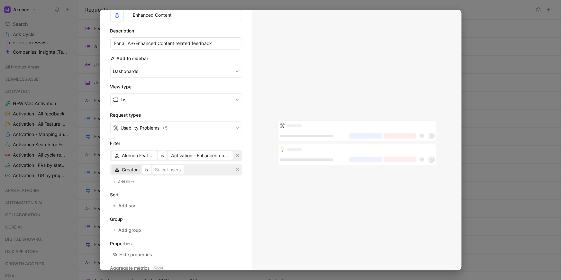
click at [131, 169] on span "Creator" at bounding box center [130, 170] width 16 height 8
click at [129, 169] on span "Creator" at bounding box center [130, 170] width 16 height 8
click at [165, 171] on div "Select users" at bounding box center [168, 170] width 26 height 8
type input "[PERSON_NAME]"
click at [228, 154] on div at bounding box center [230, 156] width 5 height 5
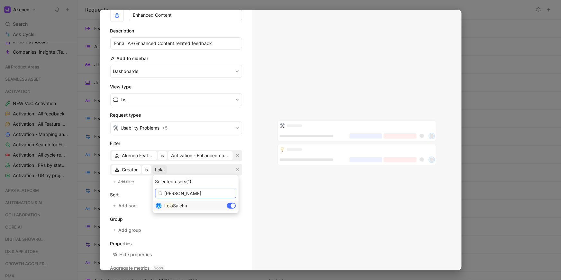
click at [192, 196] on input "[PERSON_NAME]" at bounding box center [195, 193] width 81 height 10
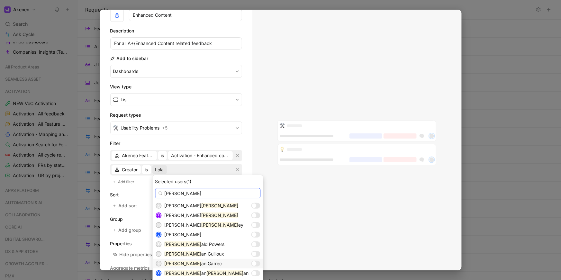
type input "[PERSON_NAME]"
click at [251, 266] on div at bounding box center [255, 264] width 9 height 6
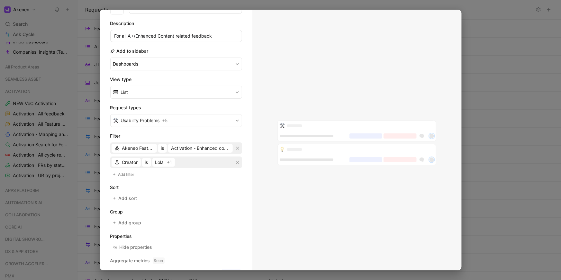
scroll to position [64, 0]
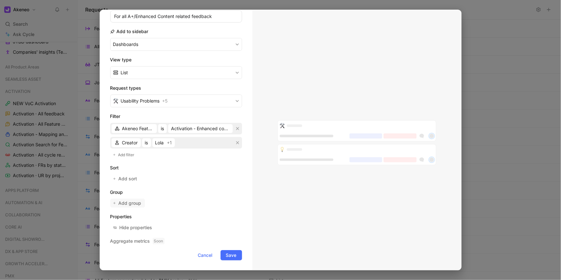
click at [131, 203] on span "Add group" at bounding box center [129, 203] width 23 height 8
click at [136, 176] on span "Add sort" at bounding box center [127, 179] width 19 height 8
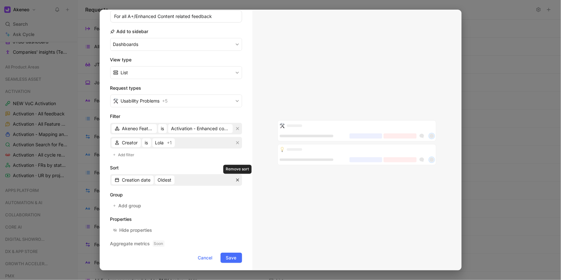
click at [236, 179] on icon "button" at bounding box center [238, 180] width 4 height 4
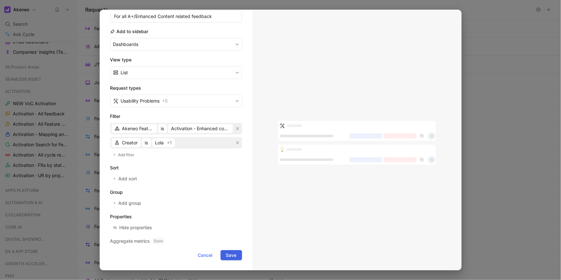
click at [231, 256] on span "Save" at bounding box center [231, 255] width 11 height 8
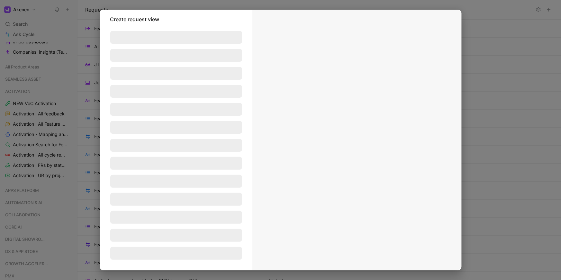
scroll to position [5, 0]
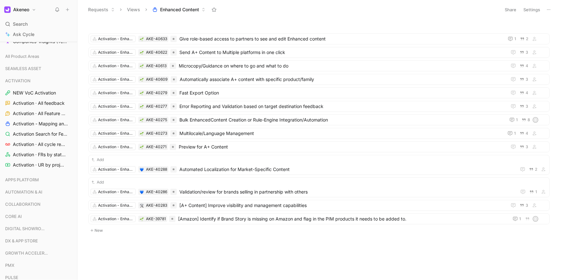
scroll to position [158, 0]
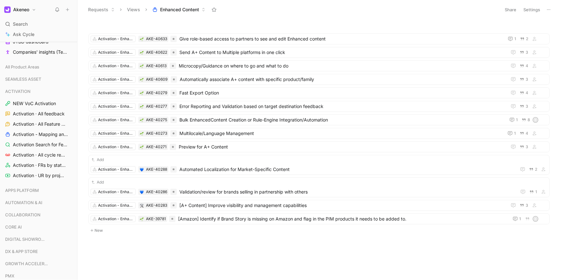
click at [512, 7] on button "Share" at bounding box center [510, 9] width 17 height 9
click at [546, 46] on icon at bounding box center [547, 47] width 4 height 4
